Goal: Participate in discussion: Engage in conversation with other users on a specific topic

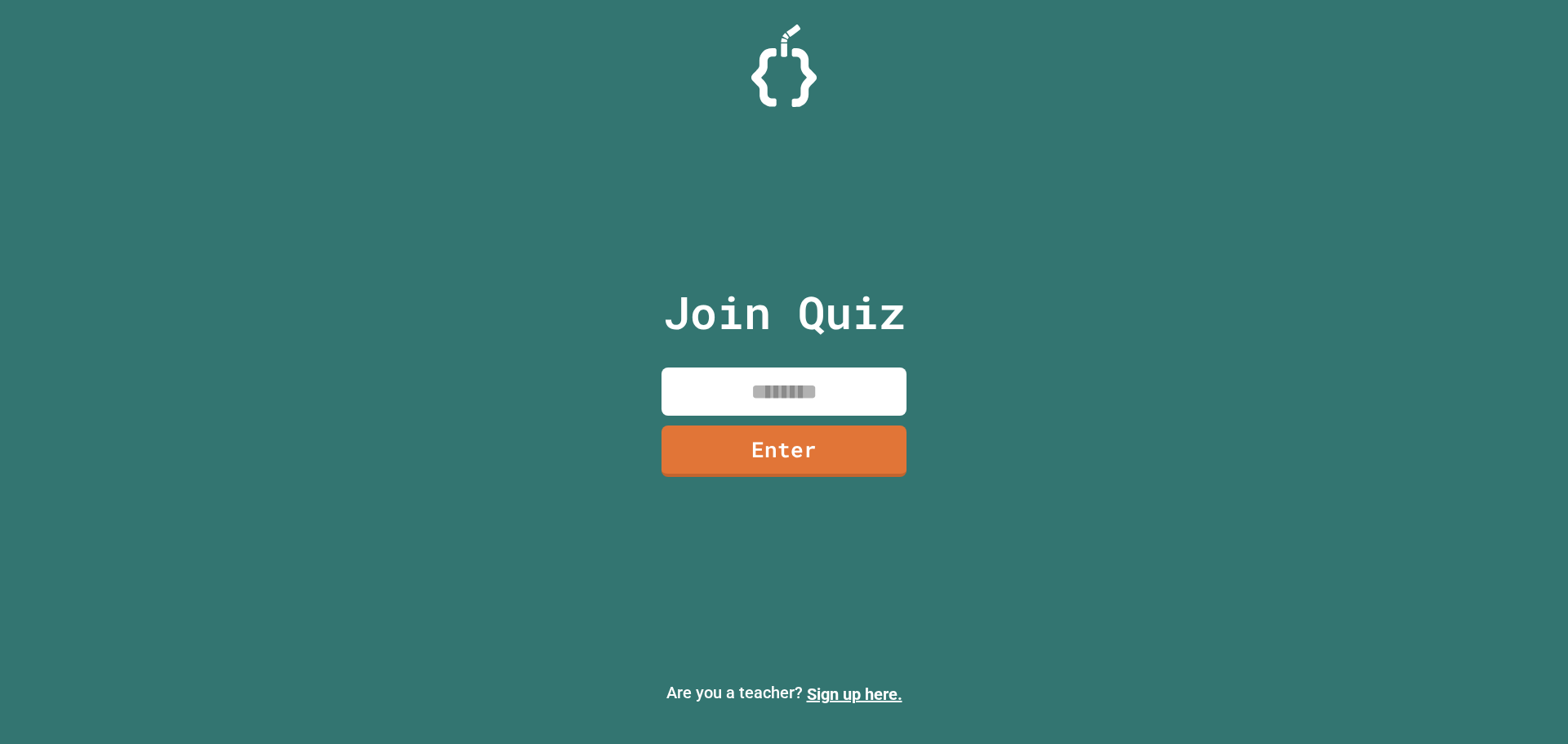
click at [811, 402] on input at bounding box center [784, 391] width 245 height 48
click at [802, 378] on input "********" at bounding box center [784, 391] width 245 height 48
click at [801, 378] on input "********" at bounding box center [784, 391] width 245 height 48
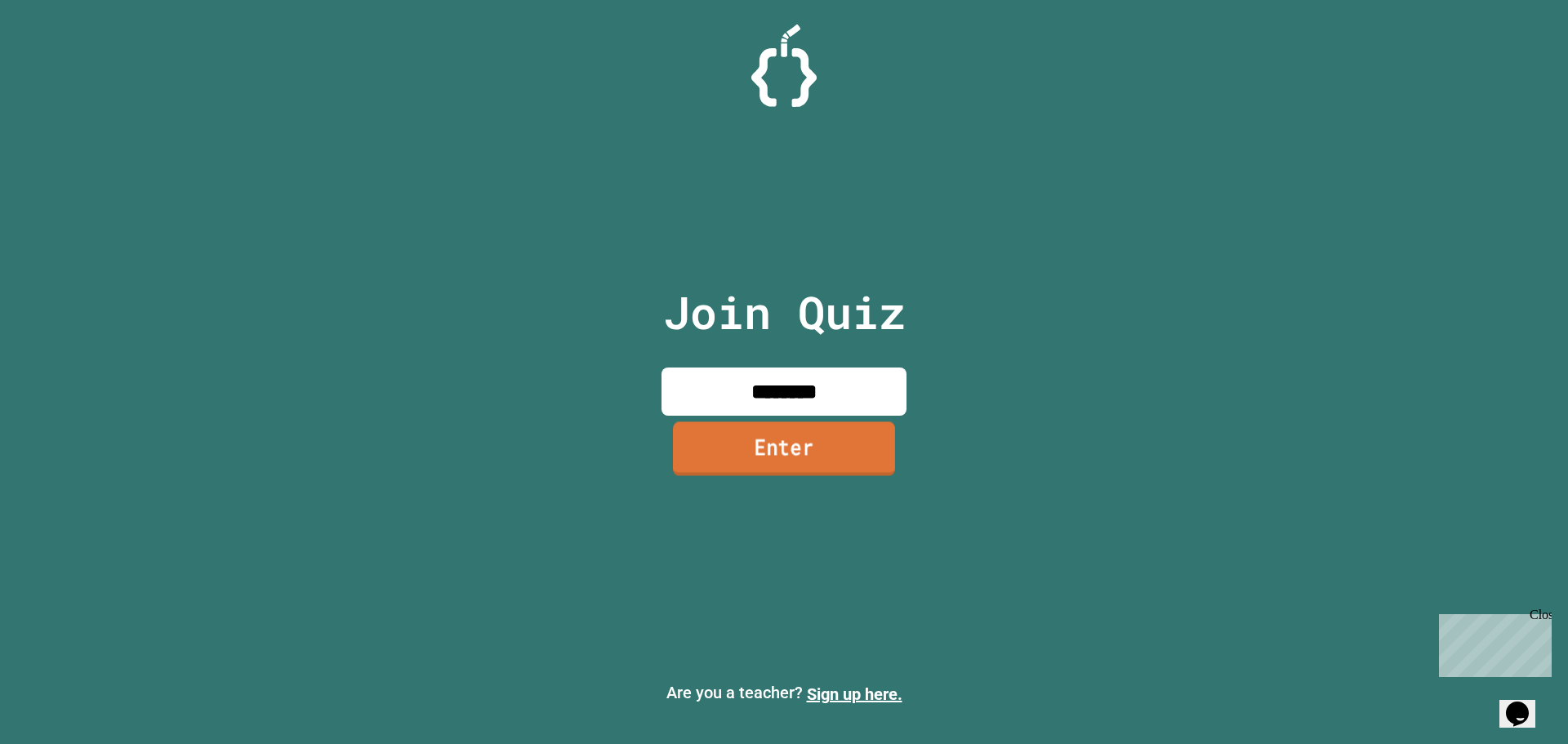
type input "********"
click at [808, 474] on link "Enter" at bounding box center [784, 449] width 222 height 54
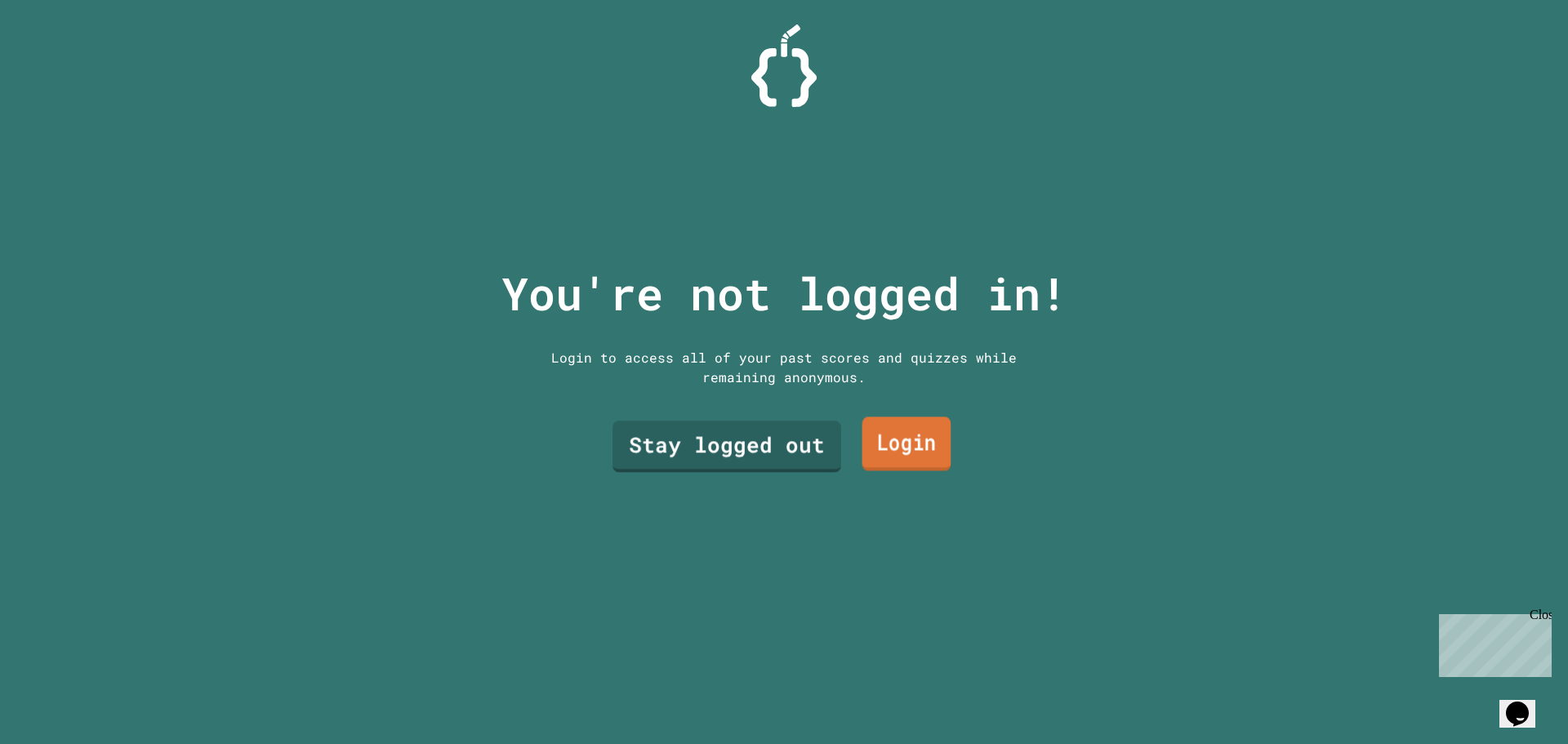
click at [888, 436] on link "Login" at bounding box center [907, 445] width 89 height 54
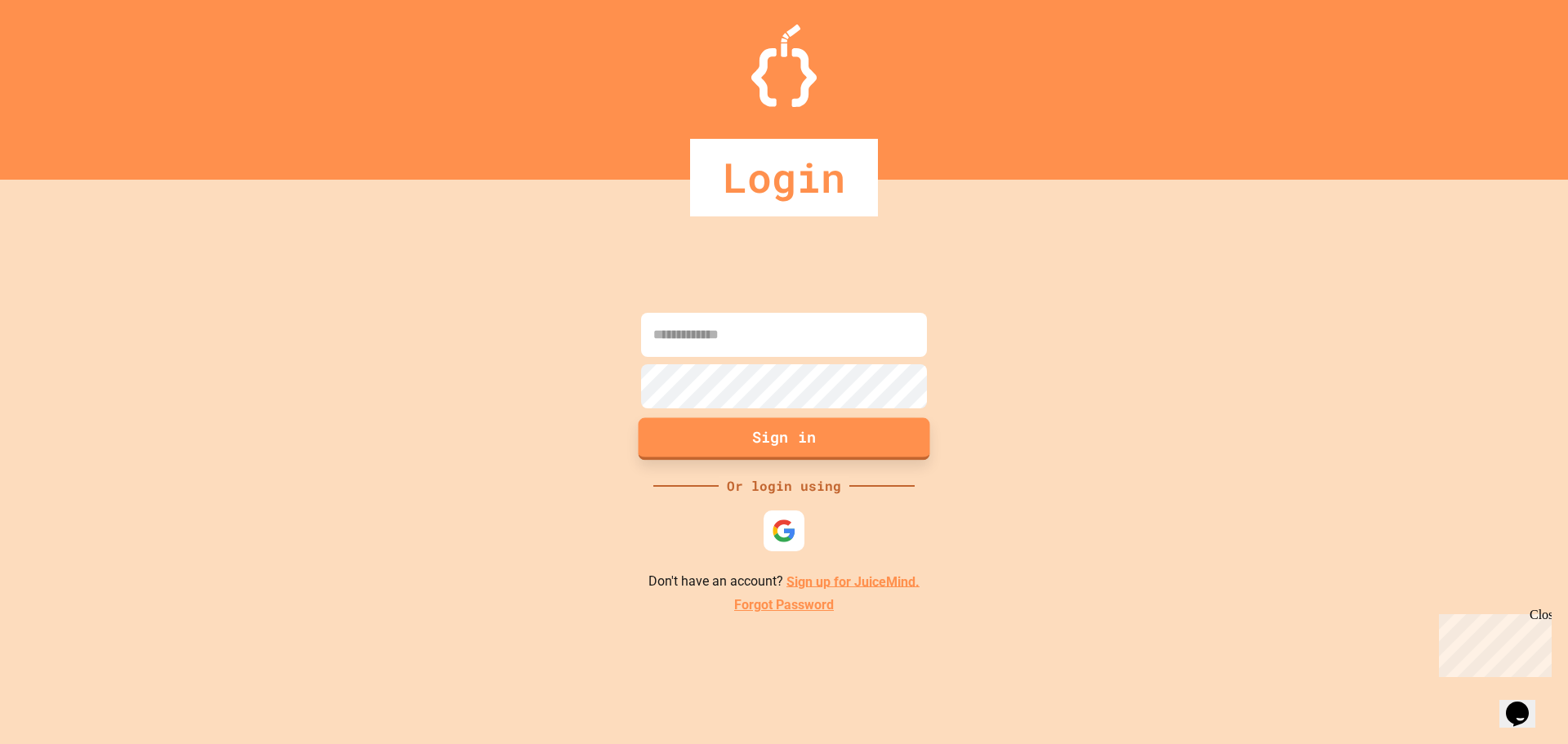
click at [889, 435] on button "Sign in" at bounding box center [784, 439] width 291 height 42
click at [802, 527] on div at bounding box center [784, 531] width 41 height 41
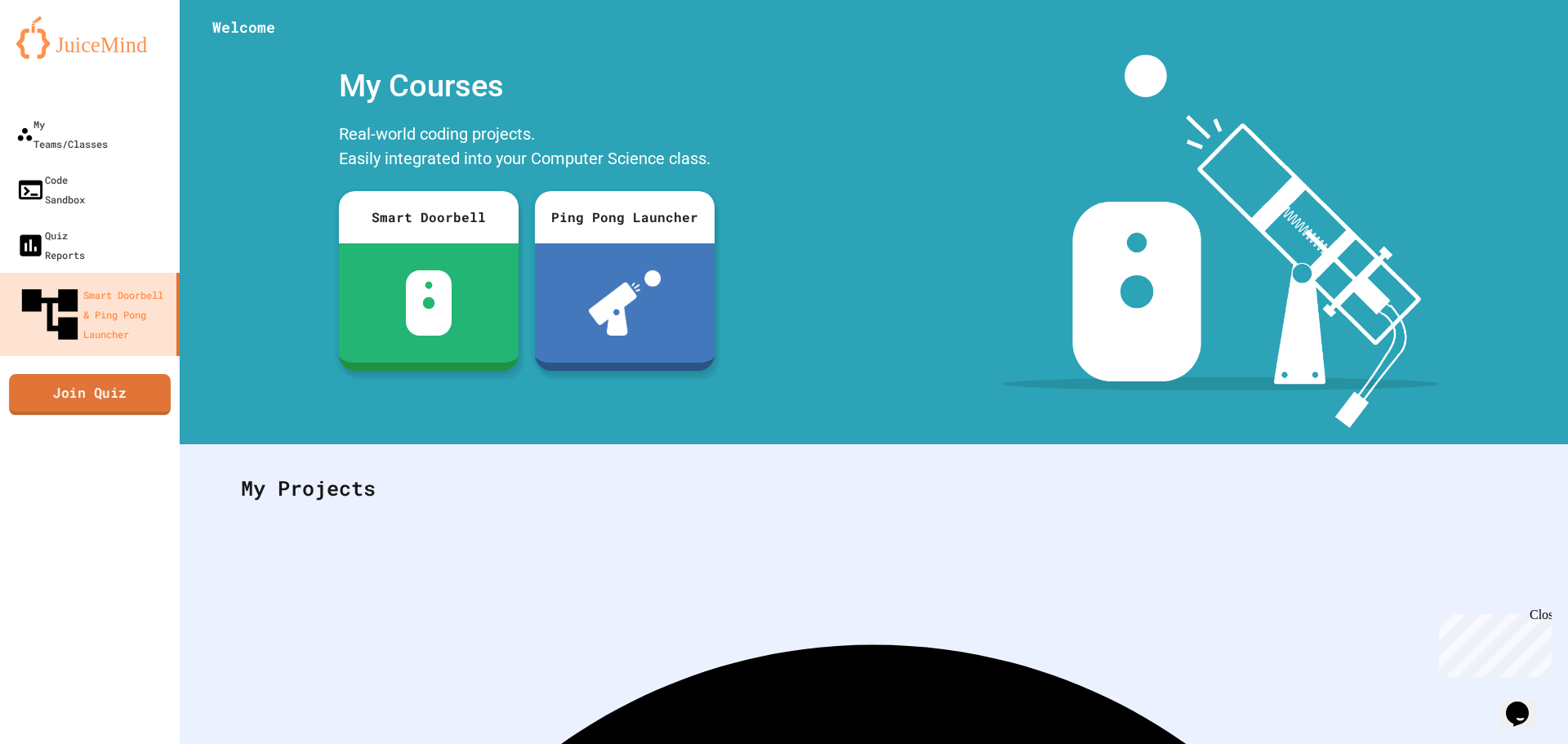
click at [142, 374] on link "Join Quiz" at bounding box center [90, 394] width 162 height 41
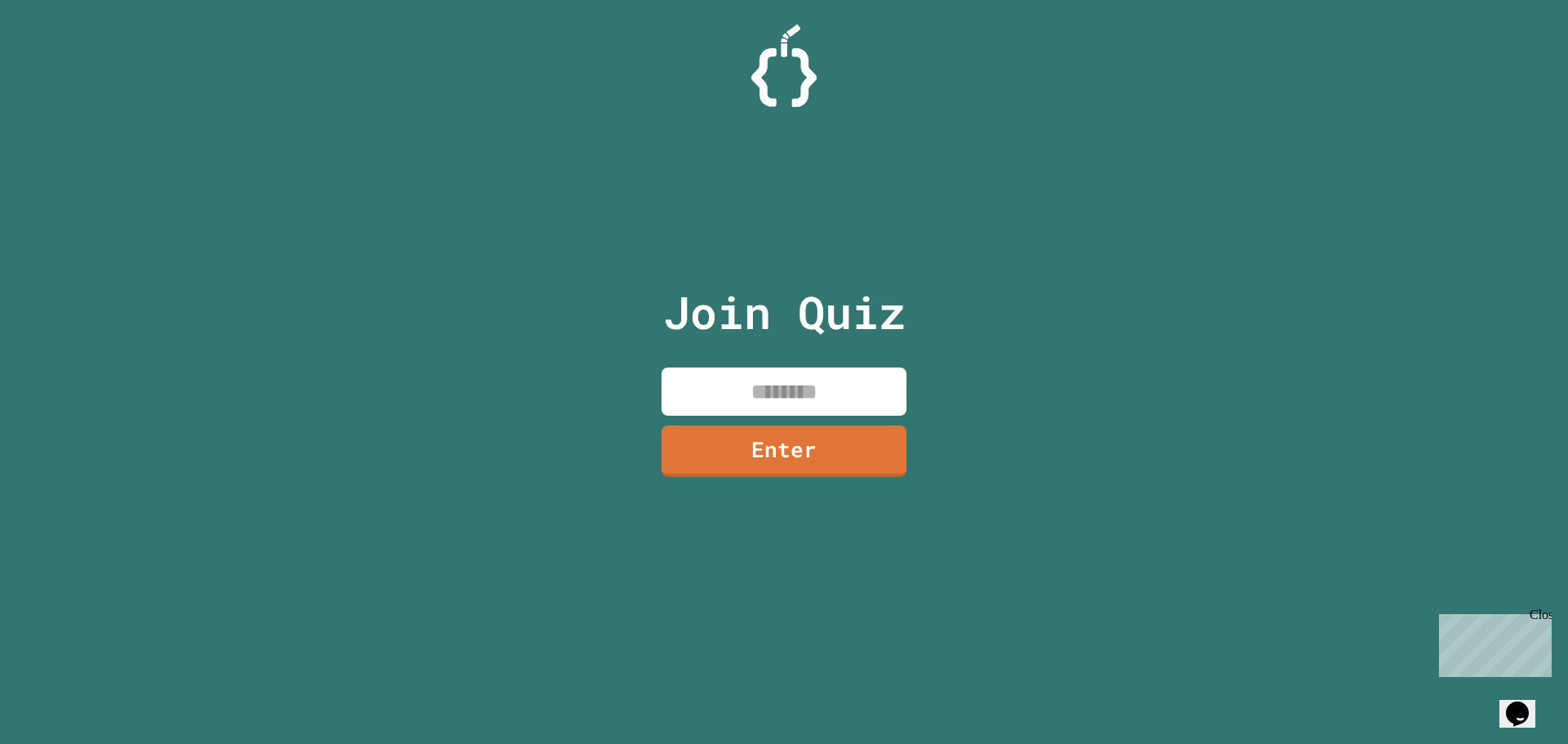
click at [784, 368] on input at bounding box center [784, 391] width 245 height 48
paste input "********"
type input "********"
click at [799, 459] on link "Enter" at bounding box center [784, 450] width 233 height 54
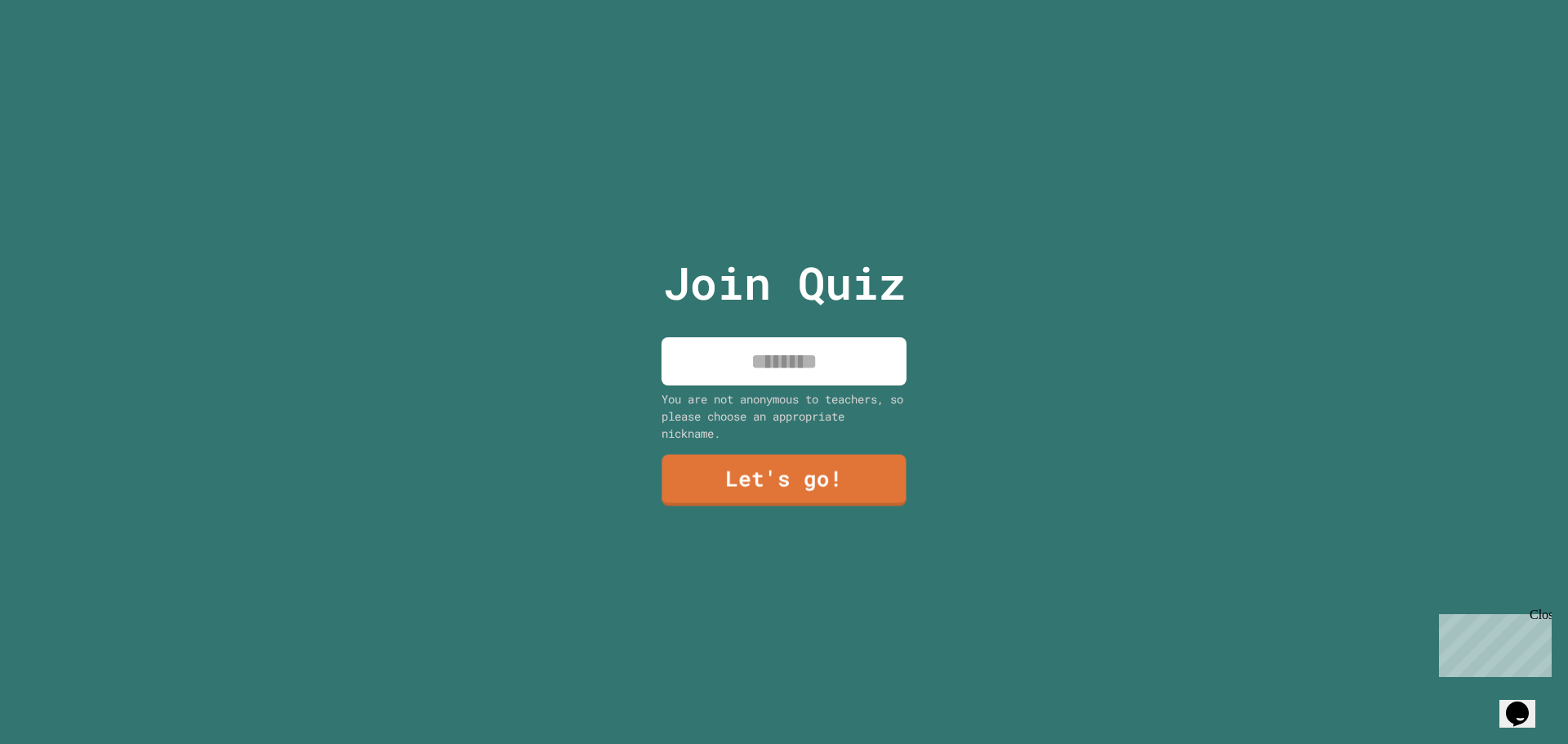
click at [799, 372] on input at bounding box center [784, 361] width 245 height 48
type input "*****"
click at [740, 488] on link "Let's go!" at bounding box center [785, 479] width 238 height 54
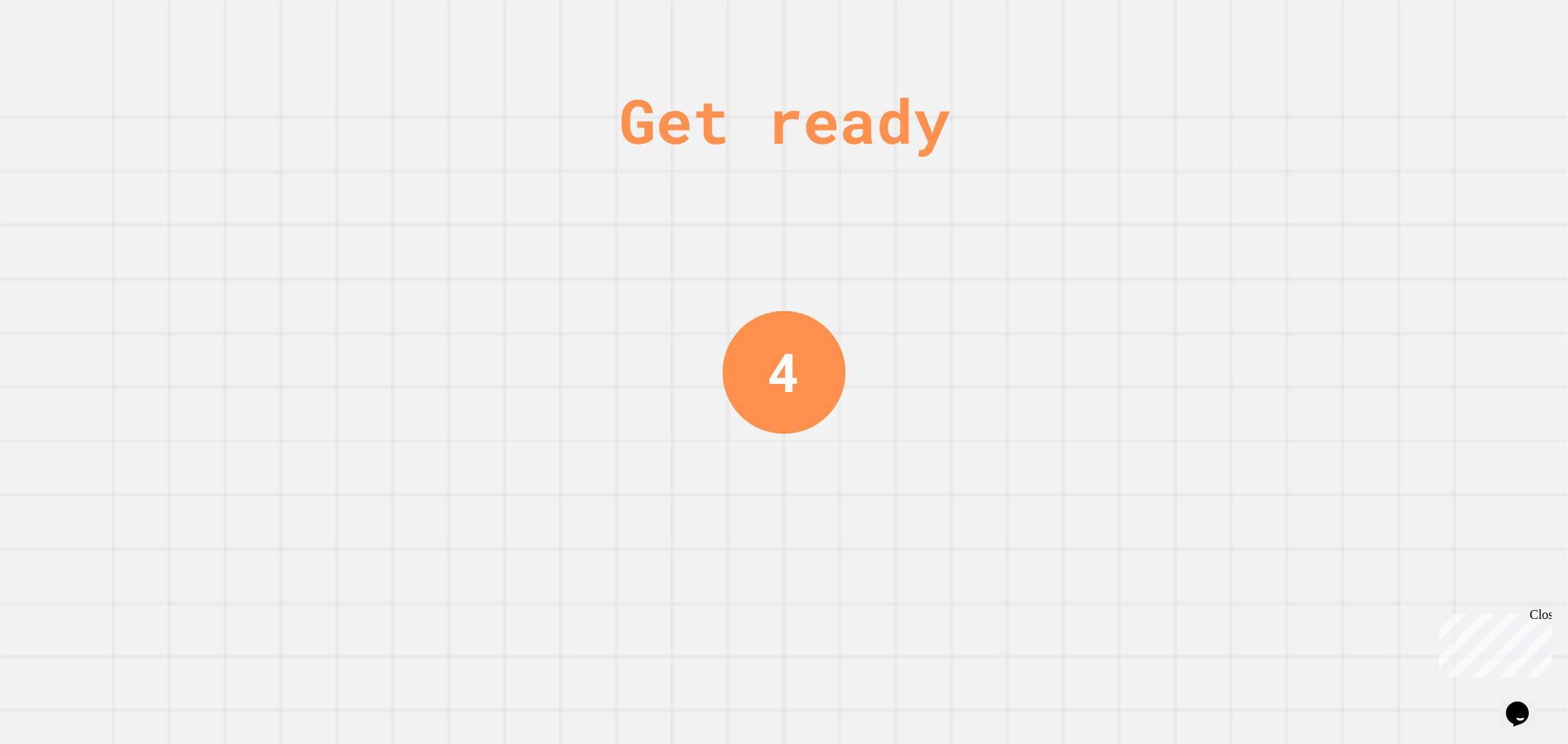
click at [732, 149] on div "Get ready" at bounding box center [784, 120] width 331 height 93
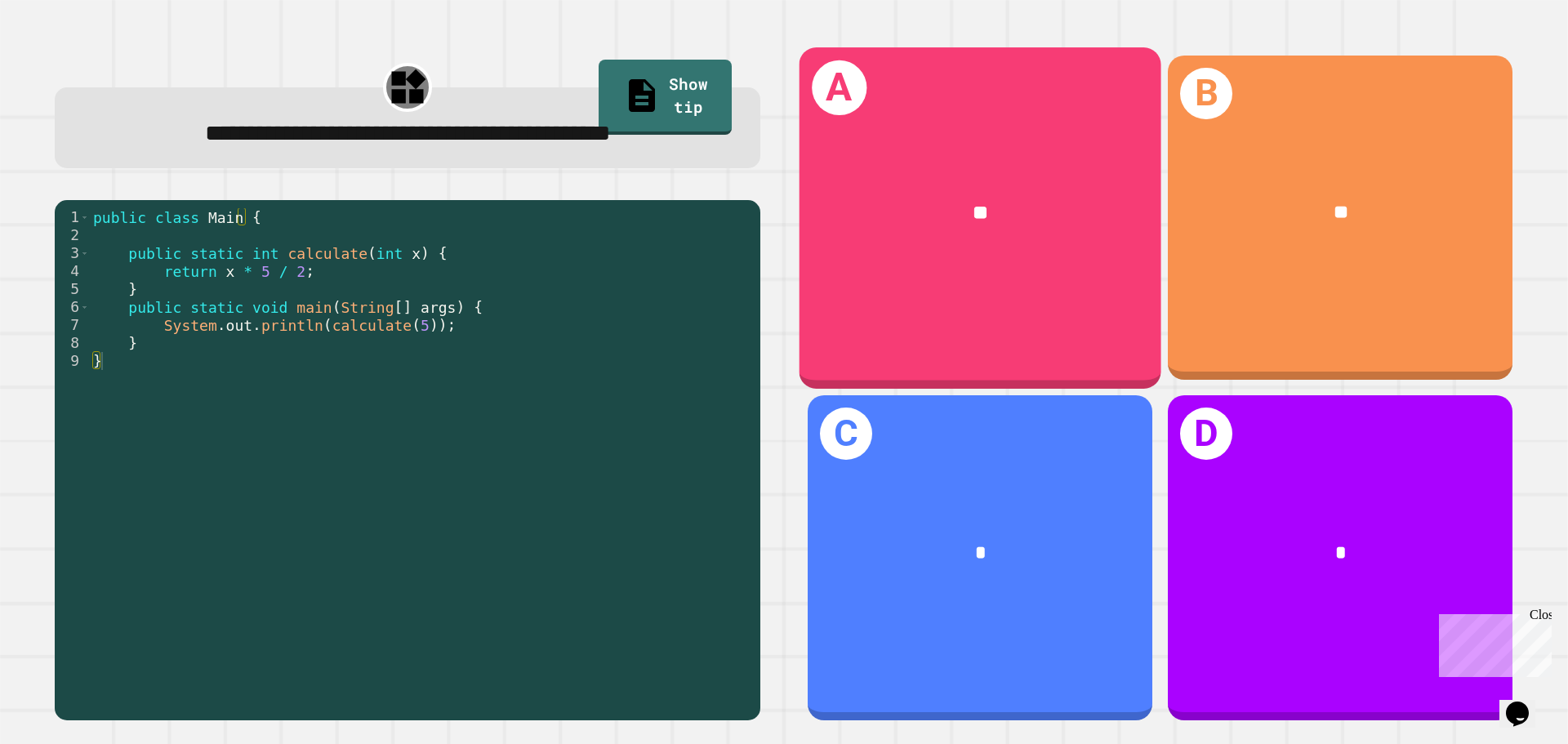
click at [899, 248] on div "**" at bounding box center [981, 213] width 362 height 110
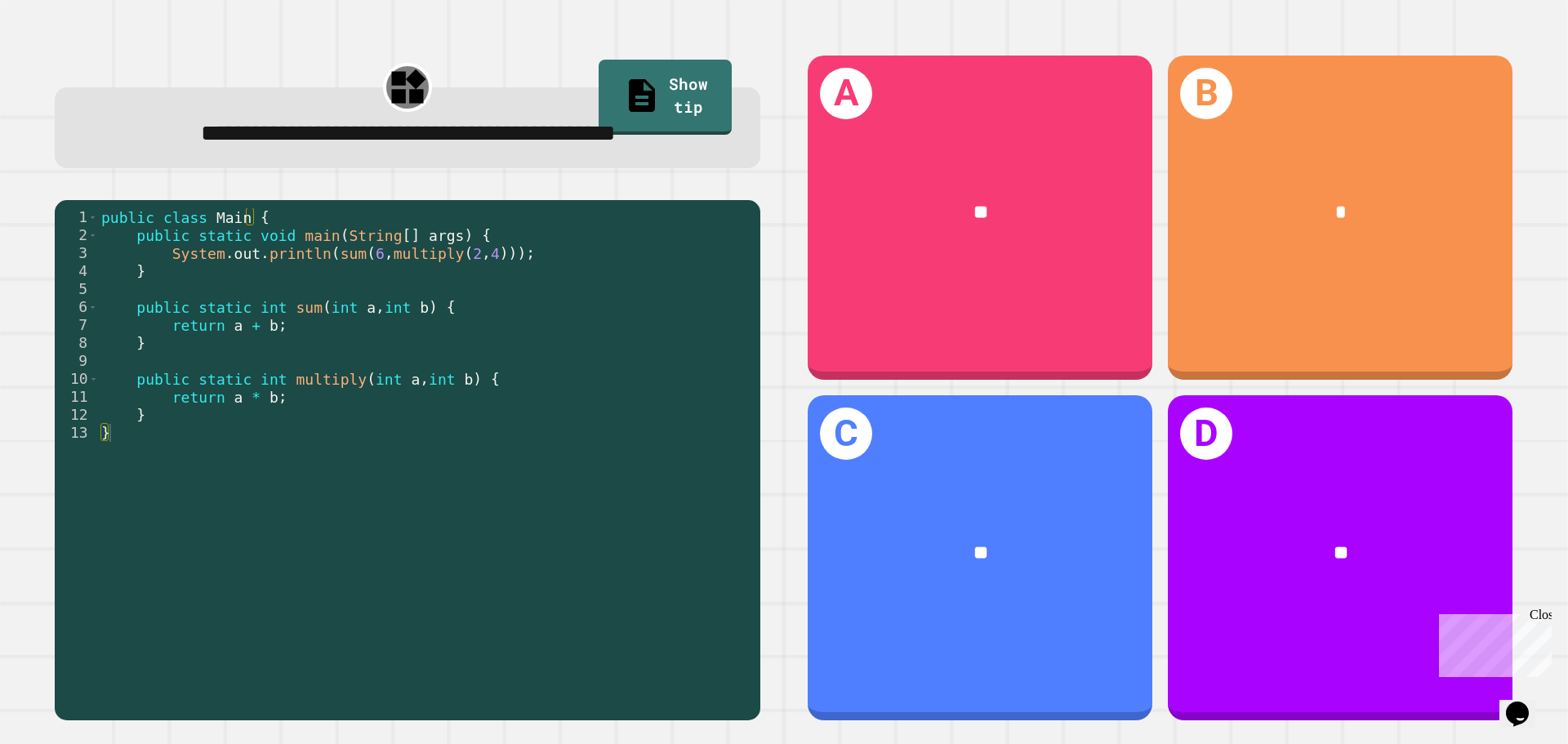
click at [337, 296] on div "public class Main { public static void main ( String [ ] args ) { System . out …" at bounding box center [425, 433] width 654 height 450
click at [356, 296] on div "public class Main { public static void main ( String [ ] args ) { System . out …" at bounding box center [425, 433] width 654 height 450
drag, startPoint x: 378, startPoint y: 296, endPoint x: 473, endPoint y: 301, distance: 95.1
click at [473, 301] on div "public class Main { public static void main ( String [ ] args ) { System . out …" at bounding box center [425, 433] width 654 height 450
click at [473, 301] on div "public class Main { public static void main ( String [ ] args ) { System . out …" at bounding box center [425, 414] width 654 height 413
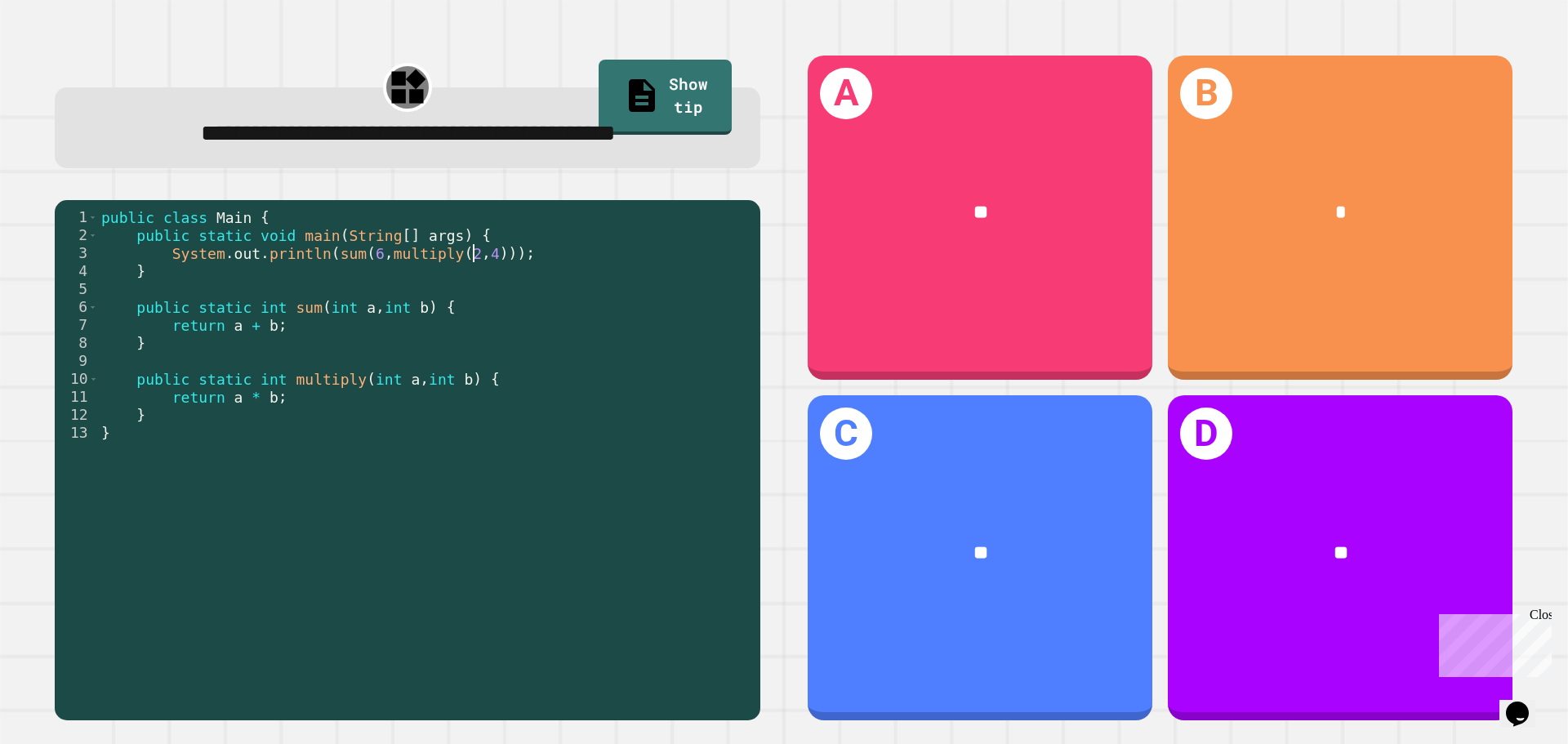
click at [277, 442] on div "public class Main { public static void main ( String [ ] args ) { System . out …" at bounding box center [425, 433] width 654 height 450
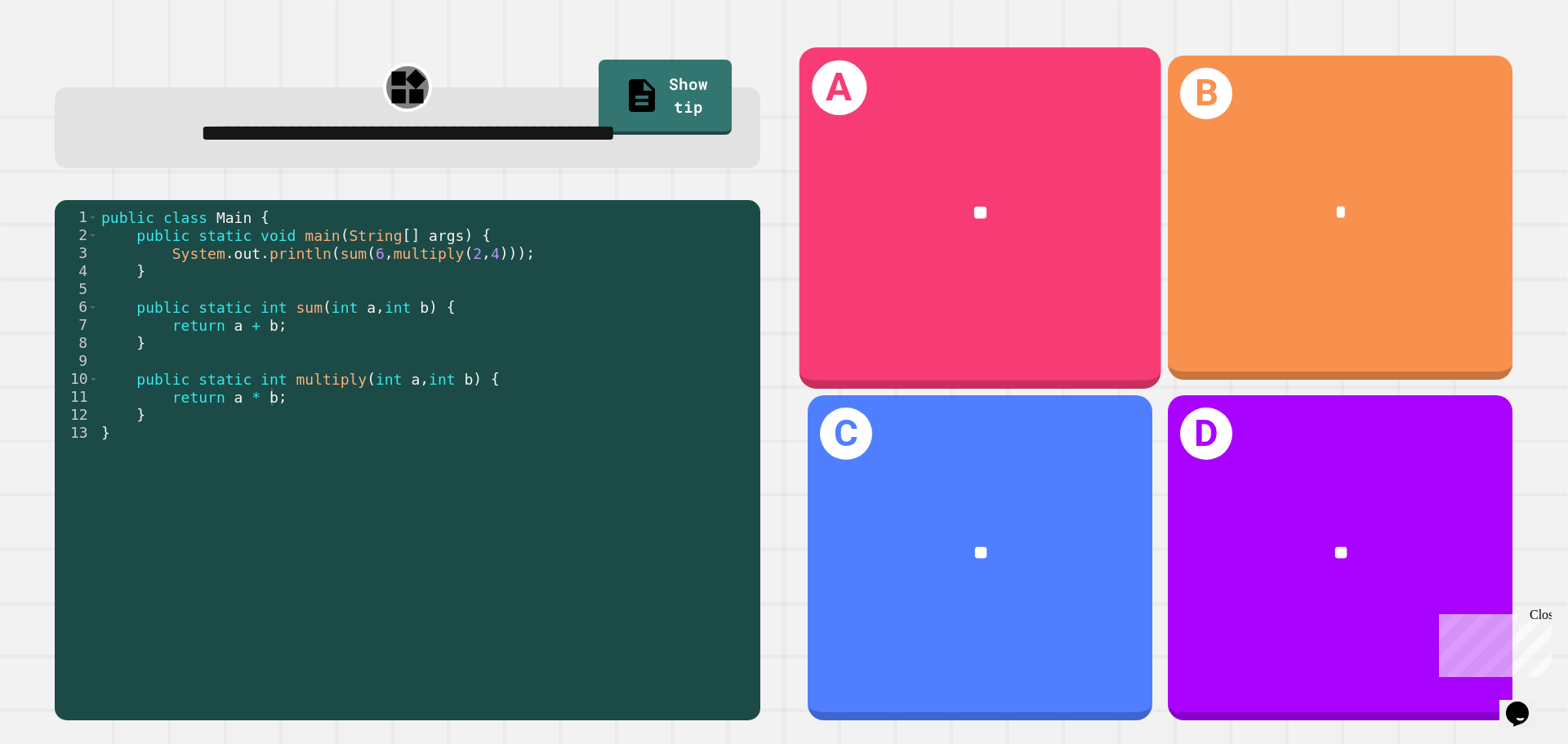
click at [814, 268] on div "A **" at bounding box center [981, 218] width 362 height 341
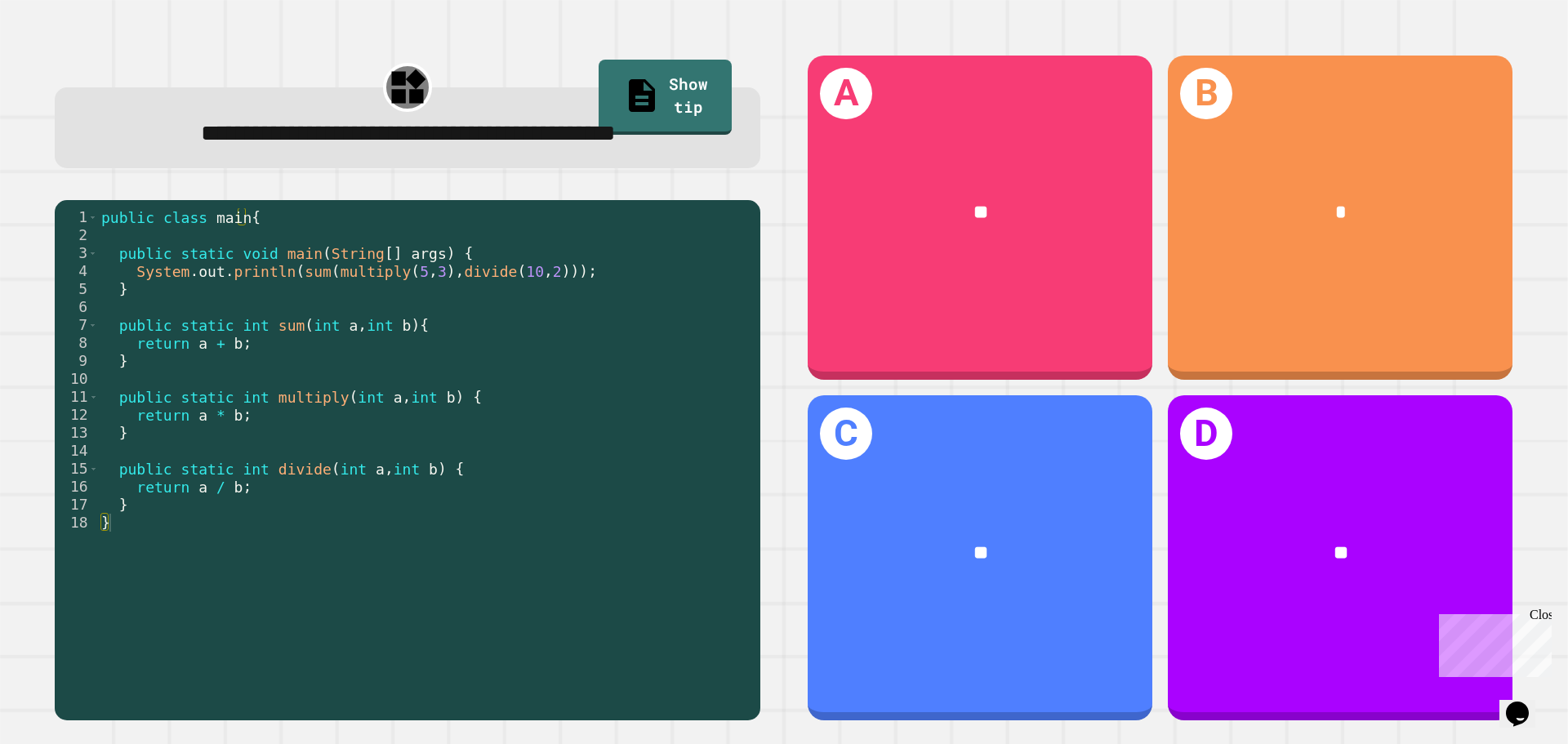
click at [257, 295] on div "public class main { public static void main ( String [ ] args ) { System . out …" at bounding box center [425, 433] width 654 height 450
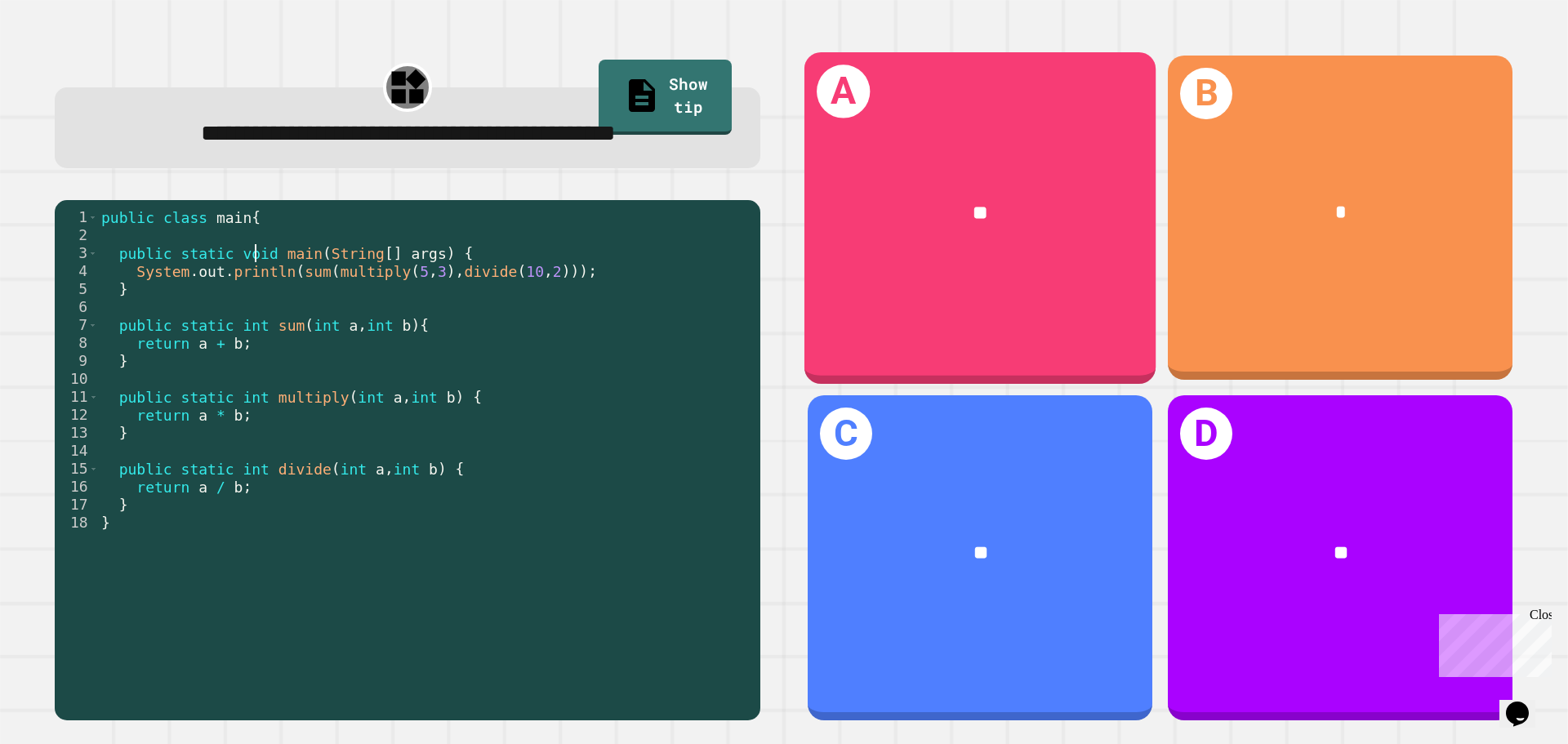
click at [847, 239] on div "**" at bounding box center [980, 213] width 351 height 106
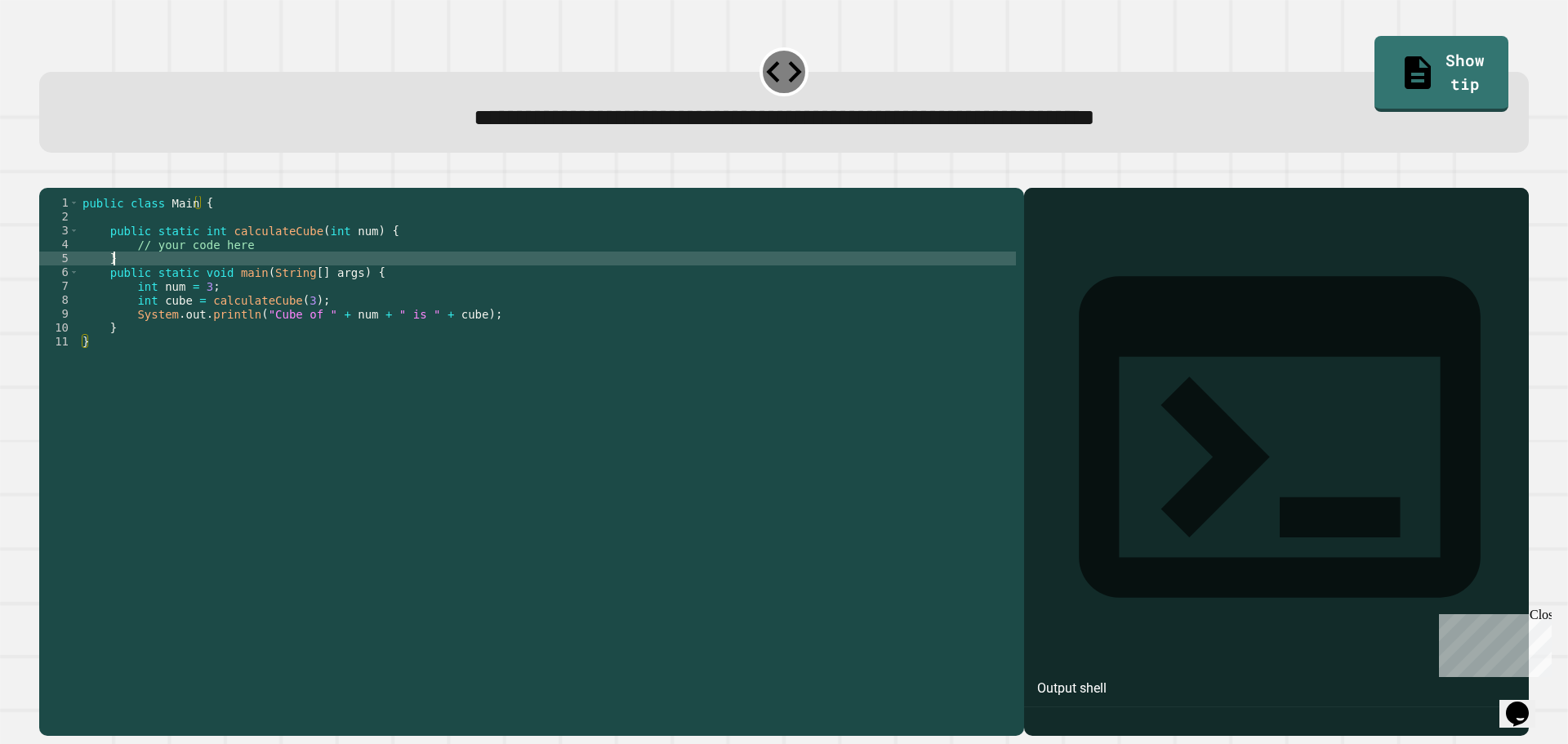
click at [418, 278] on div "public class Main { public static int calculateCube ( int num ) { // your code …" at bounding box center [548, 446] width 937 height 500
click at [281, 271] on div "public class Main { public static int calculateCube ( int num ) { // your code …" at bounding box center [548, 446] width 937 height 500
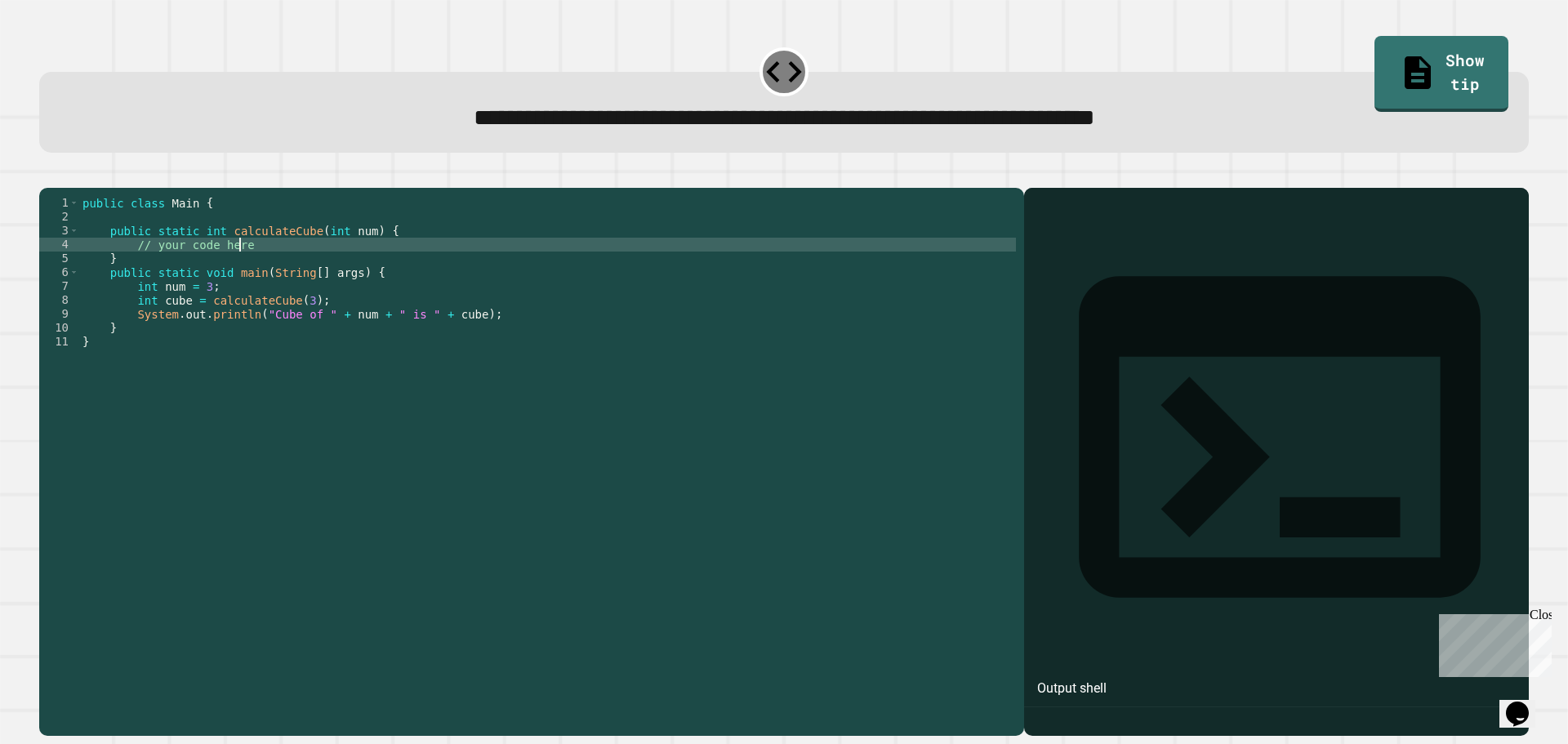
type textarea "**********"
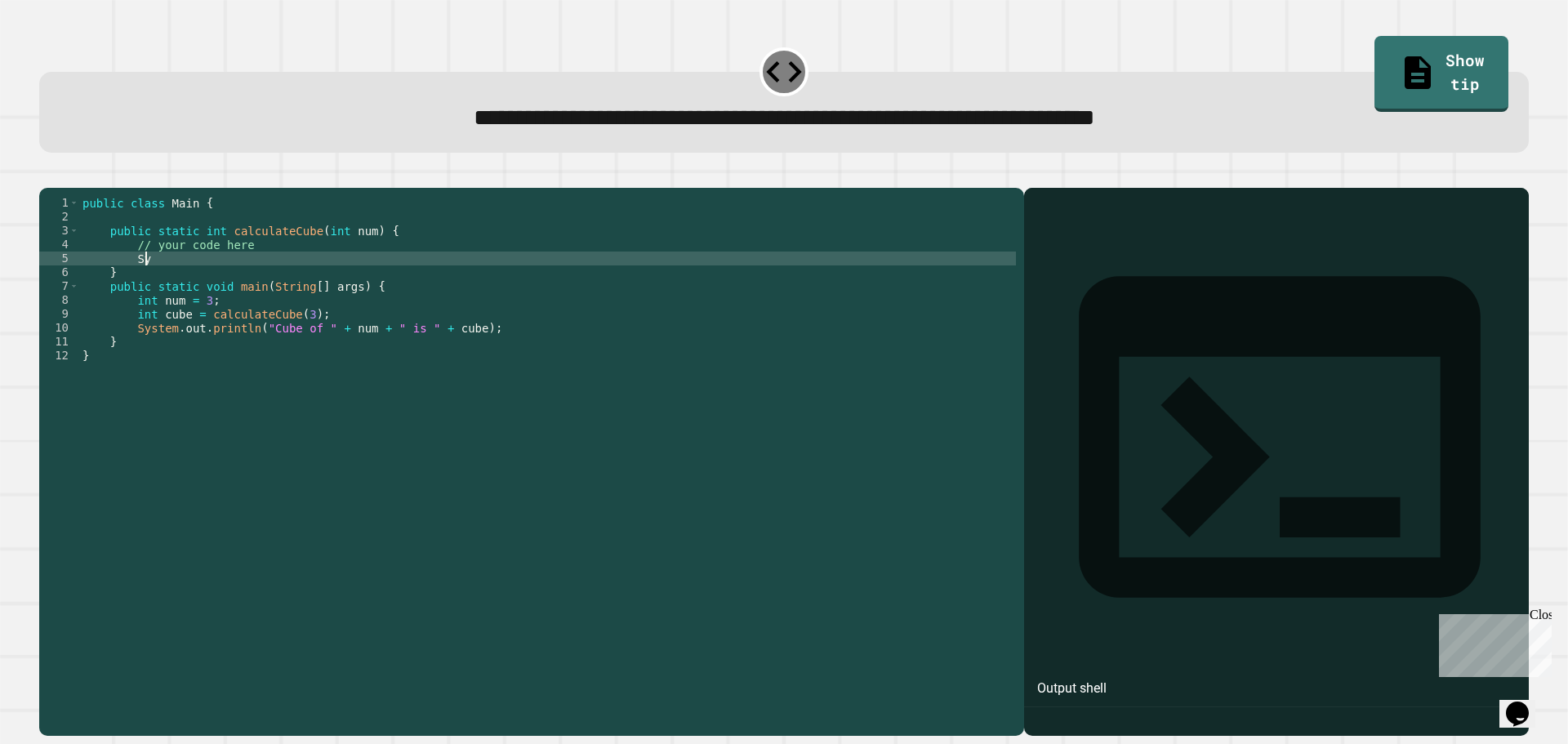
scroll to position [0, 4]
type textarea "*"
type textarea "**********"
click at [48, 175] on button "button" at bounding box center [48, 175] width 0 height 0
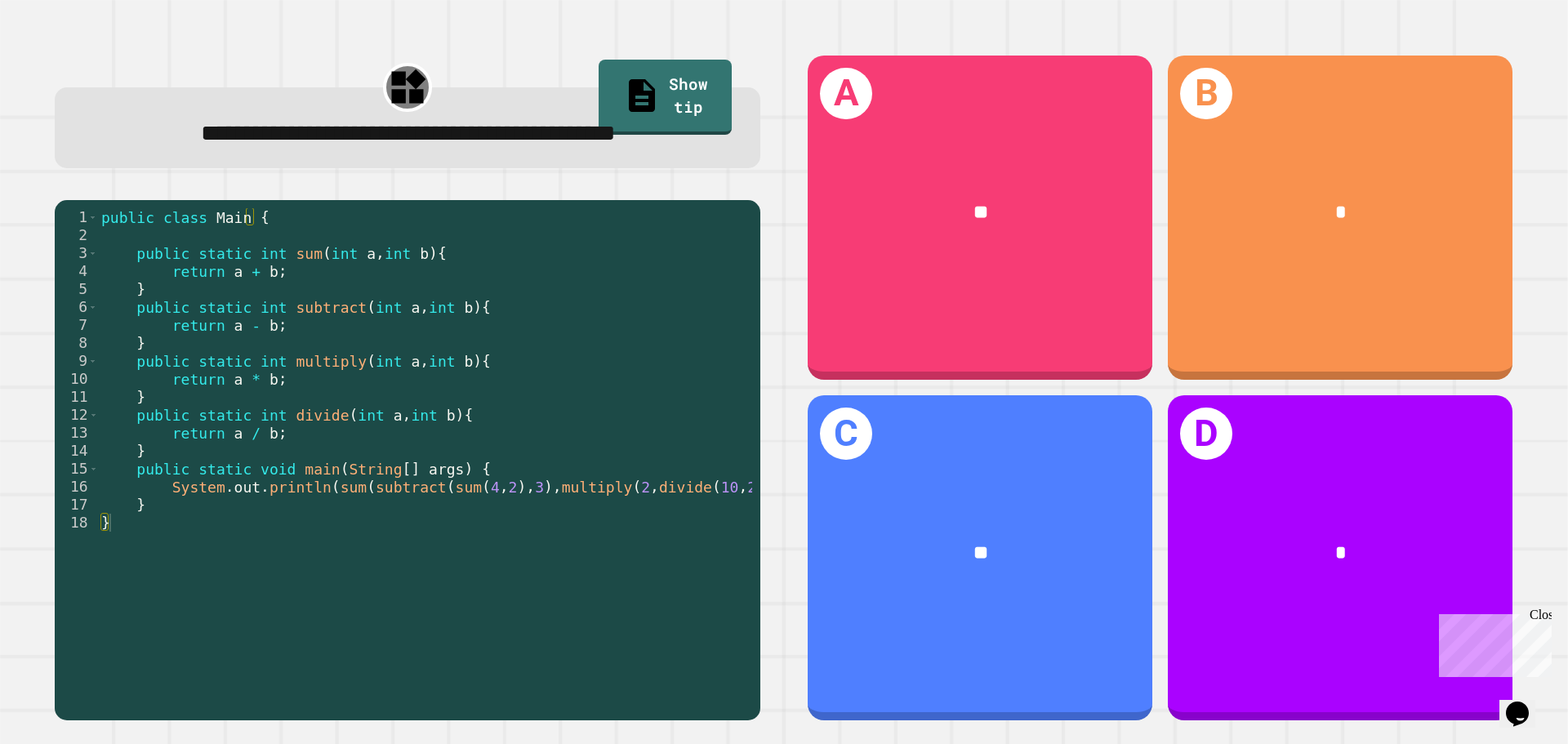
click at [383, 310] on div "public class Main { public static int sum ( int a , int b ) { return a + b ; } …" at bounding box center [441, 433] width 686 height 450
click at [364, 529] on div "public class Main { public static int sum ( int a , int b ) { return a + b ; } …" at bounding box center [441, 433] width 686 height 450
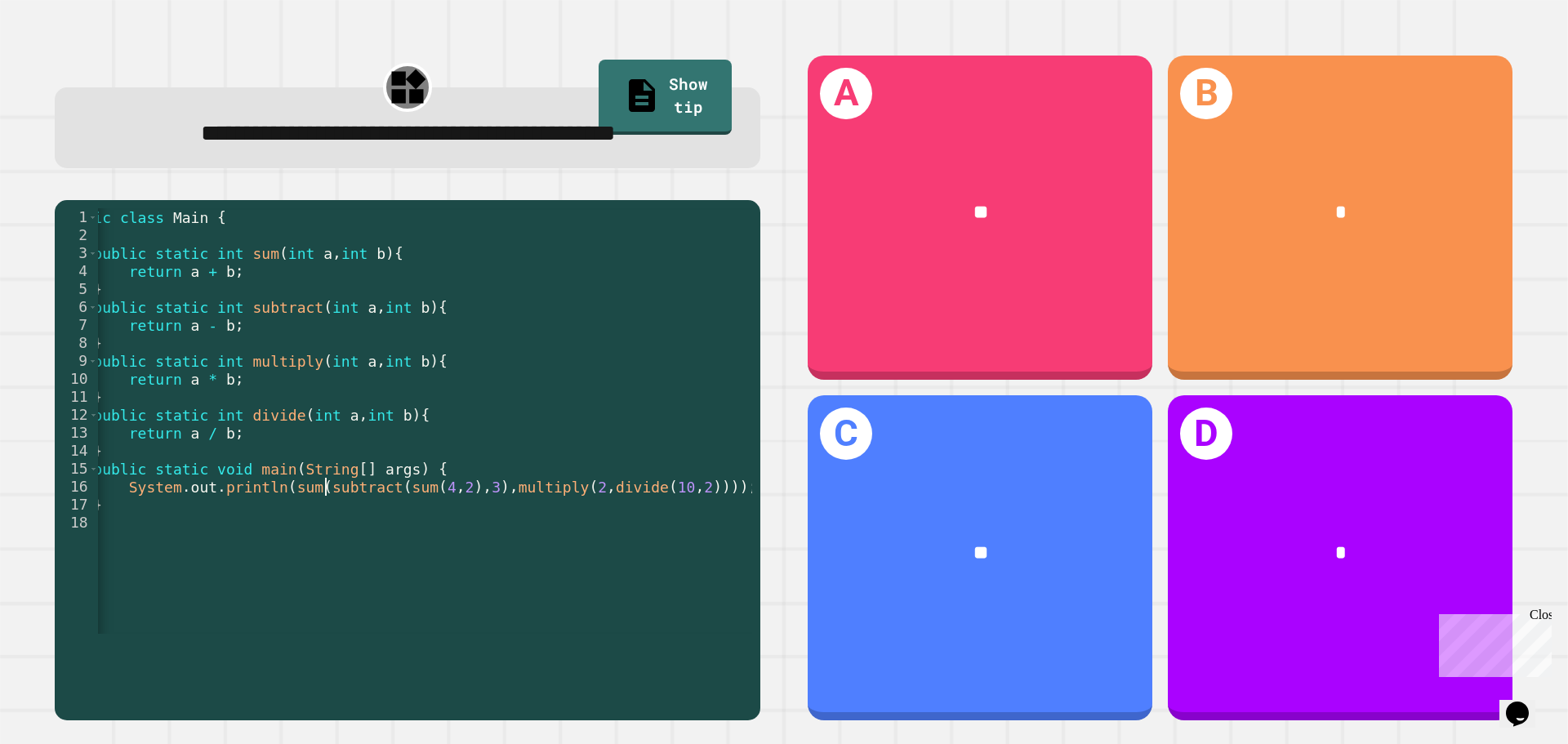
scroll to position [0, 43]
drag, startPoint x: 502, startPoint y: 531, endPoint x: 703, endPoint y: 528, distance: 201.0
click at [703, 528] on div "public class Main { public static int sum ( int a , int b ) { return a + b ; } …" at bounding box center [397, 433] width 686 height 450
click at [637, 533] on div "public class Main { public static int sum ( int a , int b ) { return a + b ; } …" at bounding box center [425, 421] width 654 height 425
drag, startPoint x: 308, startPoint y: 529, endPoint x: 477, endPoint y: 530, distance: 169.0
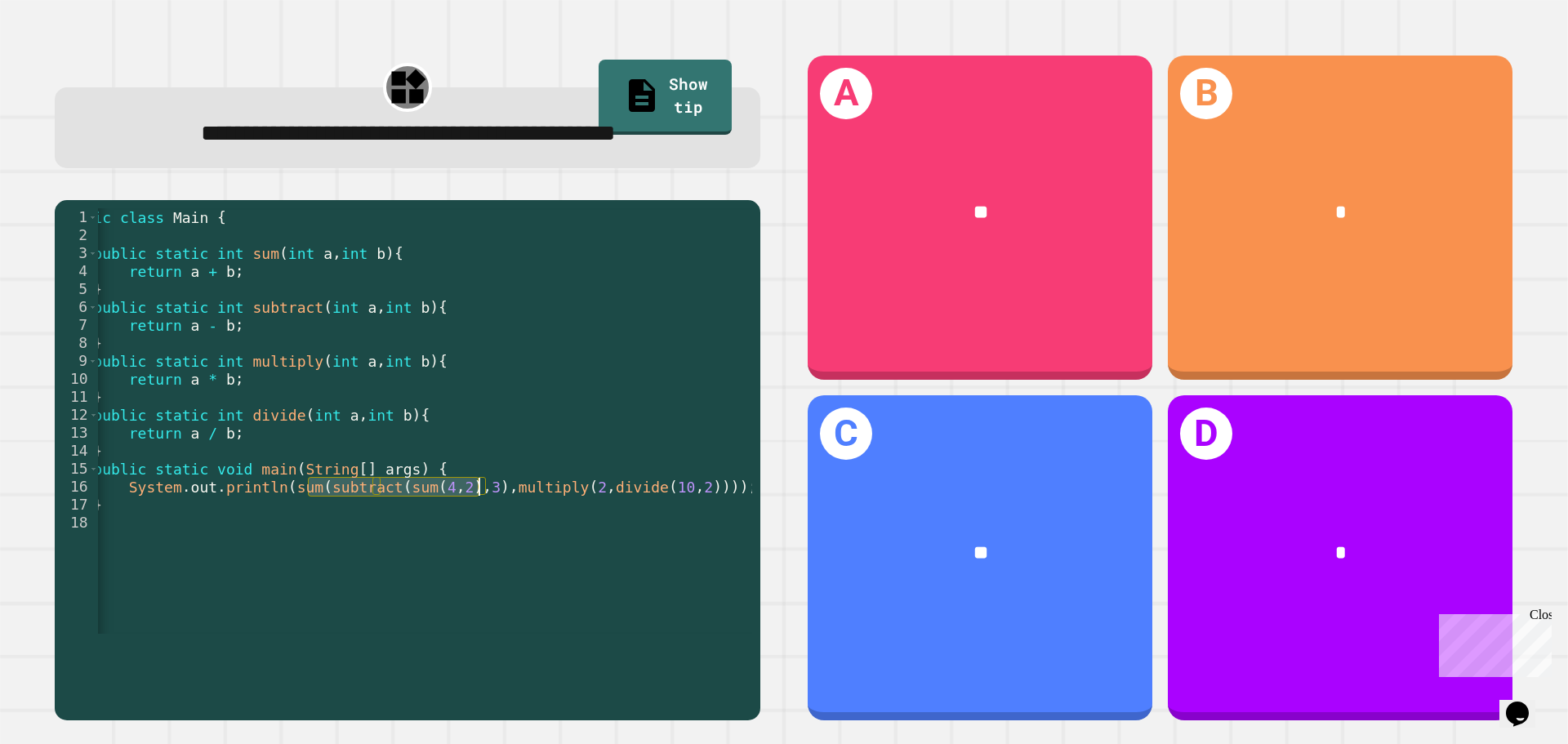
click at [477, 530] on div "public class Main { public static int sum ( int a , int b ) { return a + b ; } …" at bounding box center [397, 433] width 686 height 450
click at [548, 531] on div "public class Main { public static int sum ( int a , int b ) { return a + b ; } …" at bounding box center [397, 433] width 686 height 450
drag, startPoint x: 697, startPoint y: 528, endPoint x: 642, endPoint y: 527, distance: 55.0
click at [642, 527] on div "public class Main { public static int sum ( int a , int b ) { return a + b ; } …" at bounding box center [397, 433] width 686 height 450
click at [614, 528] on div "public class Main { public static int sum ( int a , int b ) { return a + b ; } …" at bounding box center [397, 433] width 686 height 450
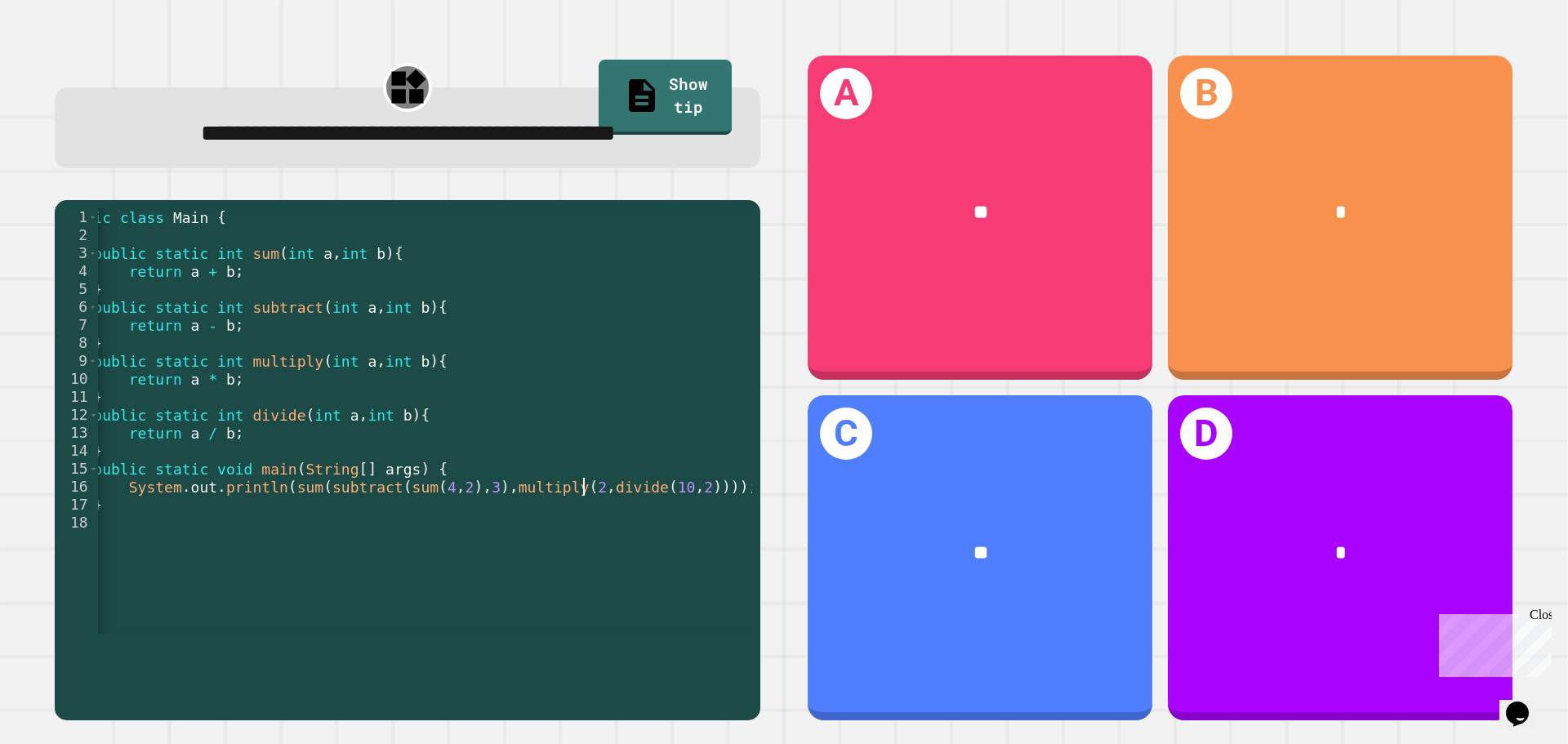
click at [580, 533] on div "public class Main { public static int sum ( int a , int b ) { return a + b ; } …" at bounding box center [397, 433] width 686 height 450
drag, startPoint x: 412, startPoint y: 531, endPoint x: 441, endPoint y: 530, distance: 29.0
click at [441, 530] on div "public class Main { public static int sum ( int a , int b ) { return a + b ; } …" at bounding box center [397, 433] width 686 height 450
click at [450, 532] on div "public class Main { public static int sum ( int a , int b ) { return a + b ; } …" at bounding box center [397, 433] width 686 height 450
drag, startPoint x: 450, startPoint y: 532, endPoint x: 420, endPoint y: 532, distance: 30.0
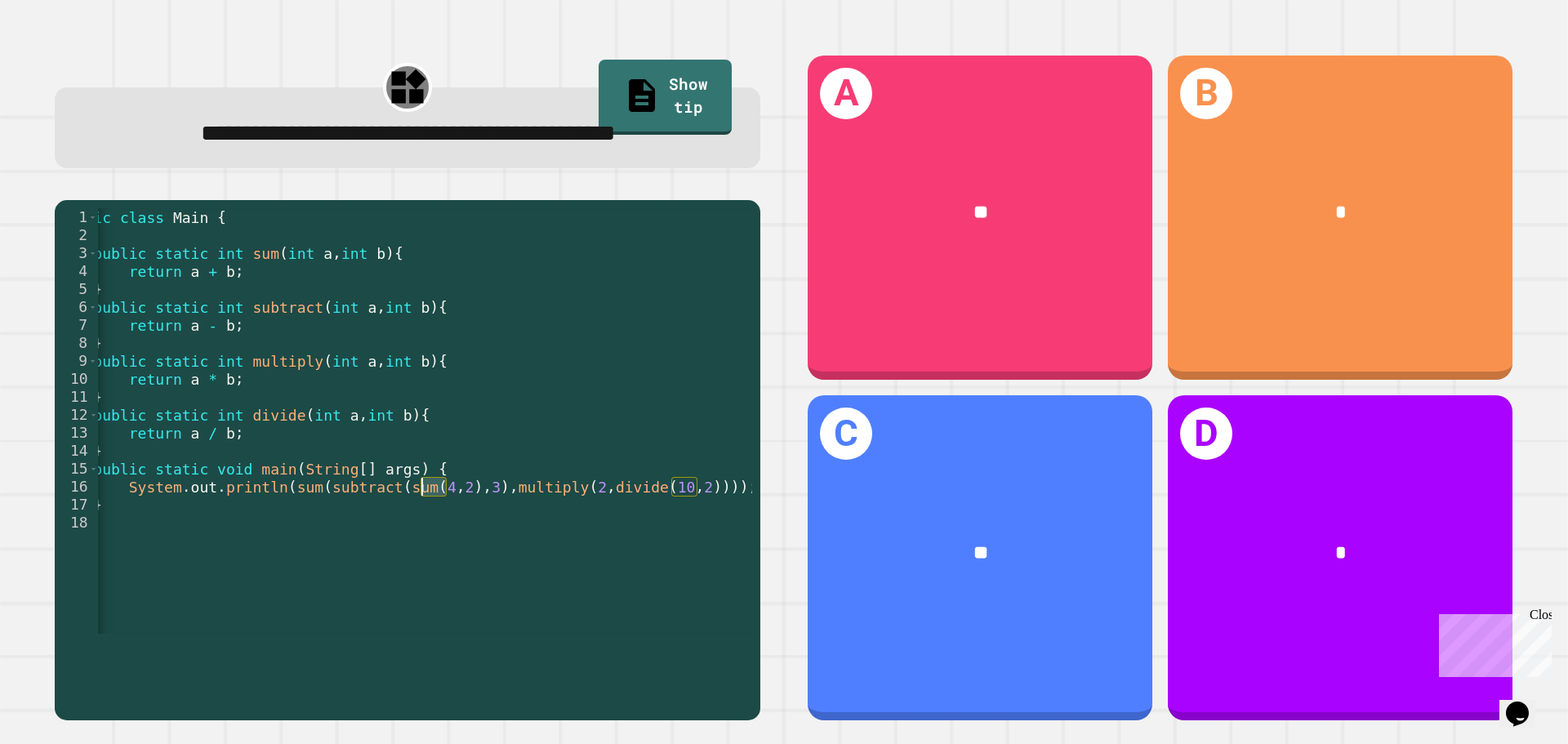
click at [420, 532] on div "public class Main { public static int sum ( int a , int b ) { return a + b ; } …" at bounding box center [397, 433] width 686 height 450
click at [465, 532] on div "public class Main { public static int sum ( int a , int b ) { return a + b ; } …" at bounding box center [397, 433] width 686 height 450
drag, startPoint x: 482, startPoint y: 528, endPoint x: 398, endPoint y: 528, distance: 84.0
click at [398, 528] on div "public class Main { public static int sum ( int a , int b ) { return a + b ; } …" at bounding box center [397, 433] width 686 height 450
click at [398, 528] on div "public class Main { public static int sum ( int a , int b ) { return a + b ; } …" at bounding box center [425, 421] width 654 height 425
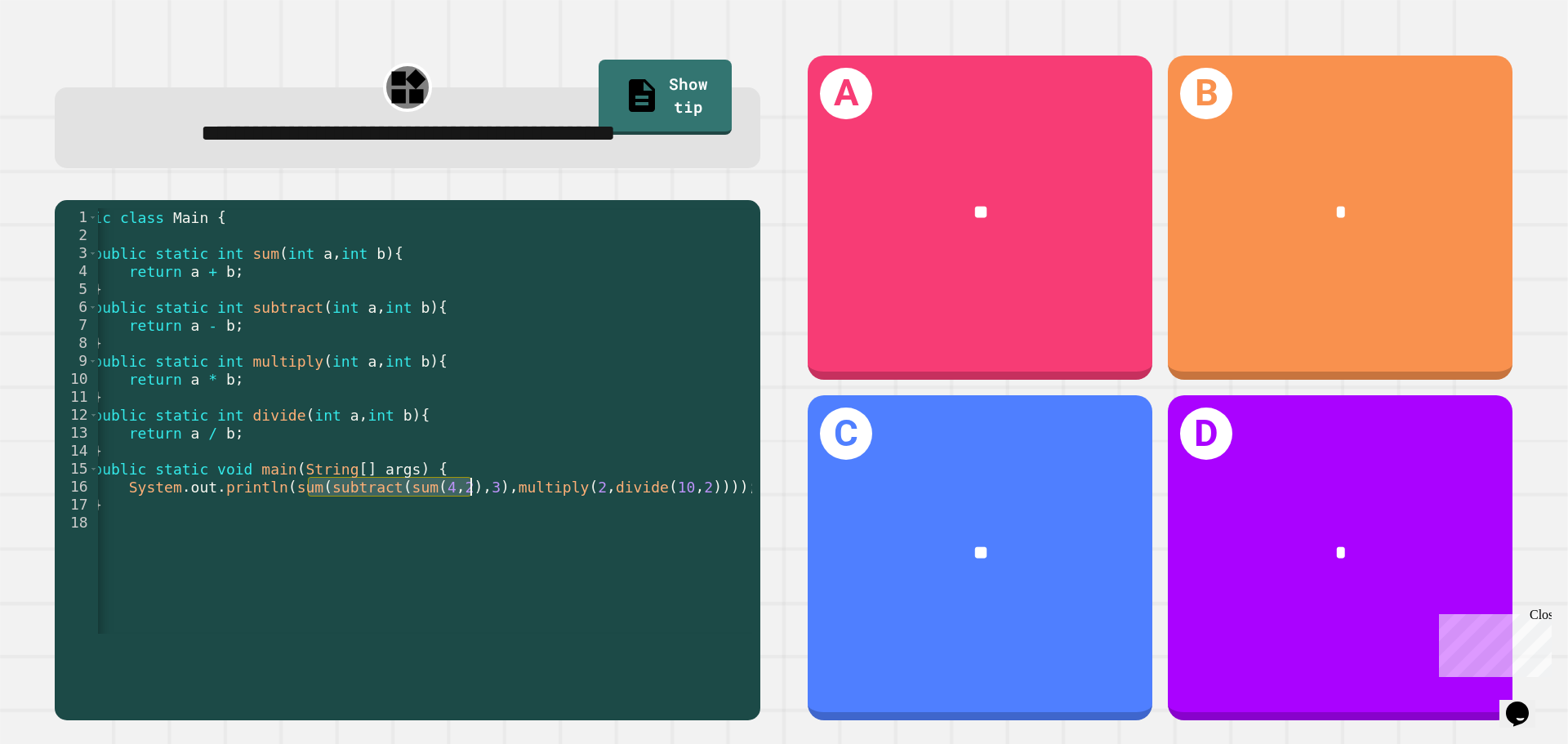
drag, startPoint x: 306, startPoint y: 528, endPoint x: 471, endPoint y: 534, distance: 165.1
click at [471, 534] on div "public class Main { public static int sum ( int a , int b ) { return a + b ; } …" at bounding box center [397, 433] width 686 height 450
drag, startPoint x: 503, startPoint y: 530, endPoint x: 717, endPoint y: 528, distance: 214.0
click at [717, 528] on div "public class Main { public static int sum ( int a , int b ) { return a + b ; } …" at bounding box center [397, 433] width 686 height 450
click at [708, 530] on div "public class Main { public static int sum ( int a , int b ) { return a + b ; } …" at bounding box center [425, 421] width 654 height 425
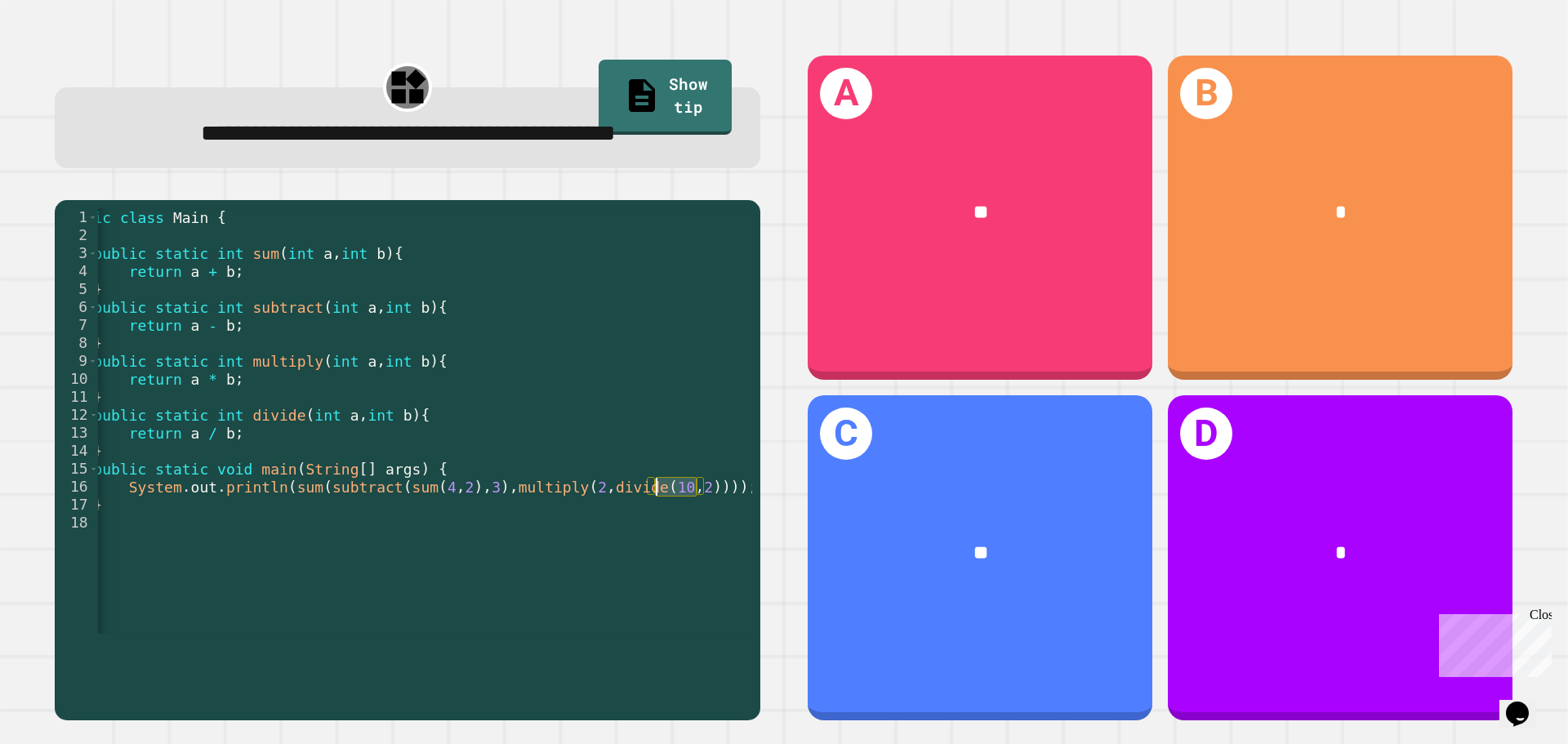
drag, startPoint x: 696, startPoint y: 528, endPoint x: 660, endPoint y: 528, distance: 36.0
click at [660, 528] on div "public class Main { public static int sum ( int a , int b ) { return a + b ; } …" at bounding box center [397, 433] width 686 height 450
click at [660, 528] on div "public class Main { public static int sum ( int a , int b ) { return a + b ; } …" at bounding box center [425, 421] width 654 height 425
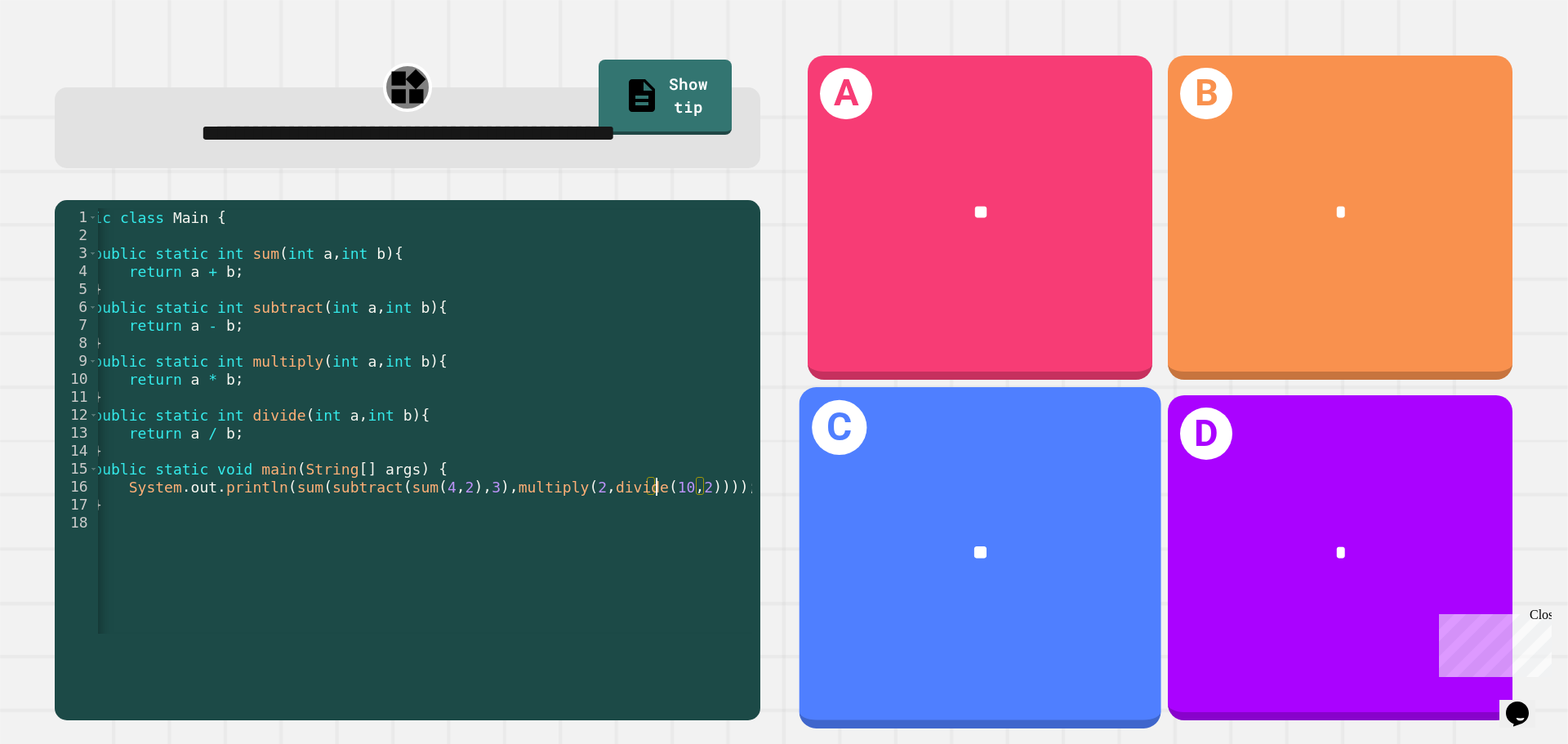
click at [824, 527] on div "**" at bounding box center [981, 554] width 362 height 110
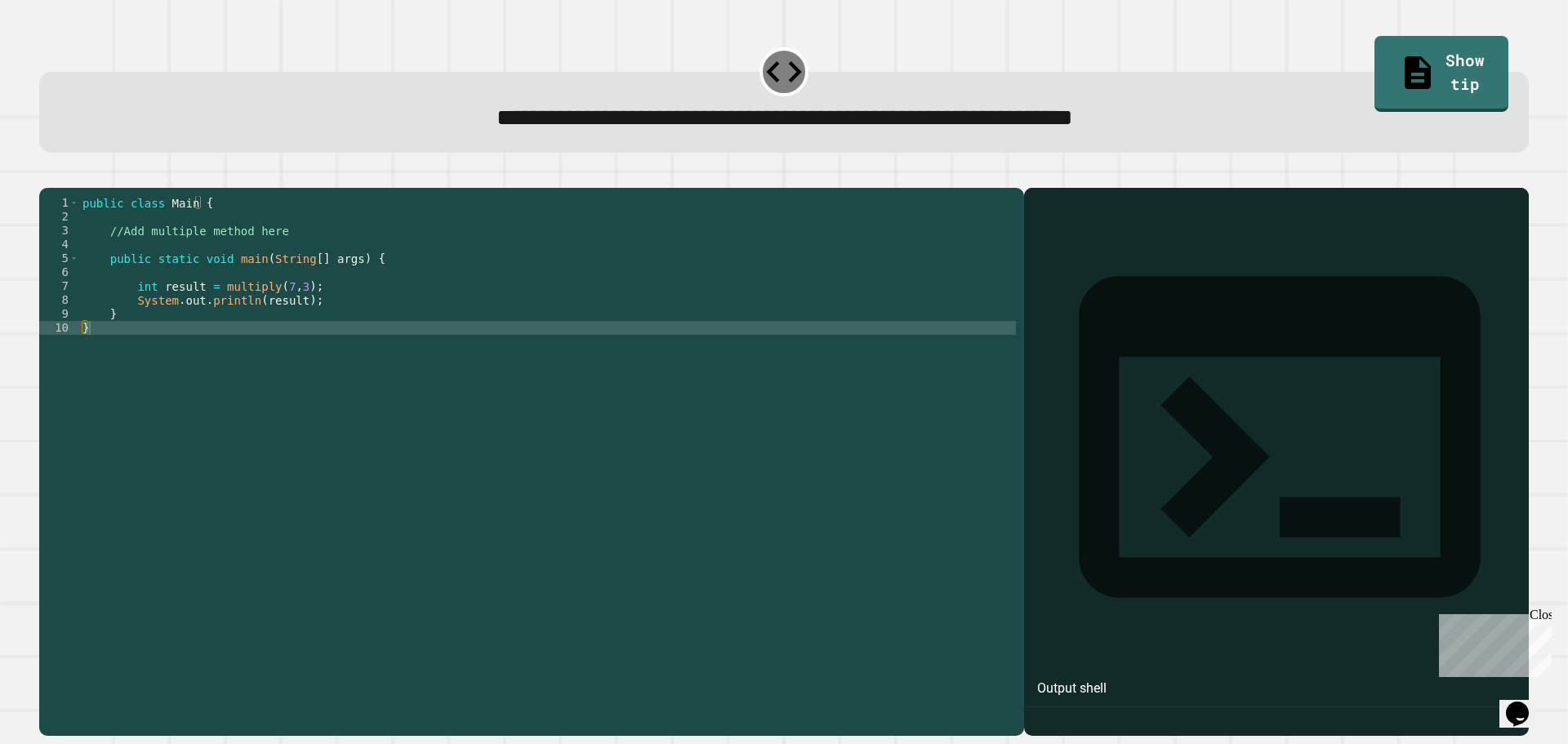
click at [326, 312] on div "public class Main { //Add multiple method here public static void main ( String…" at bounding box center [548, 446] width 937 height 500
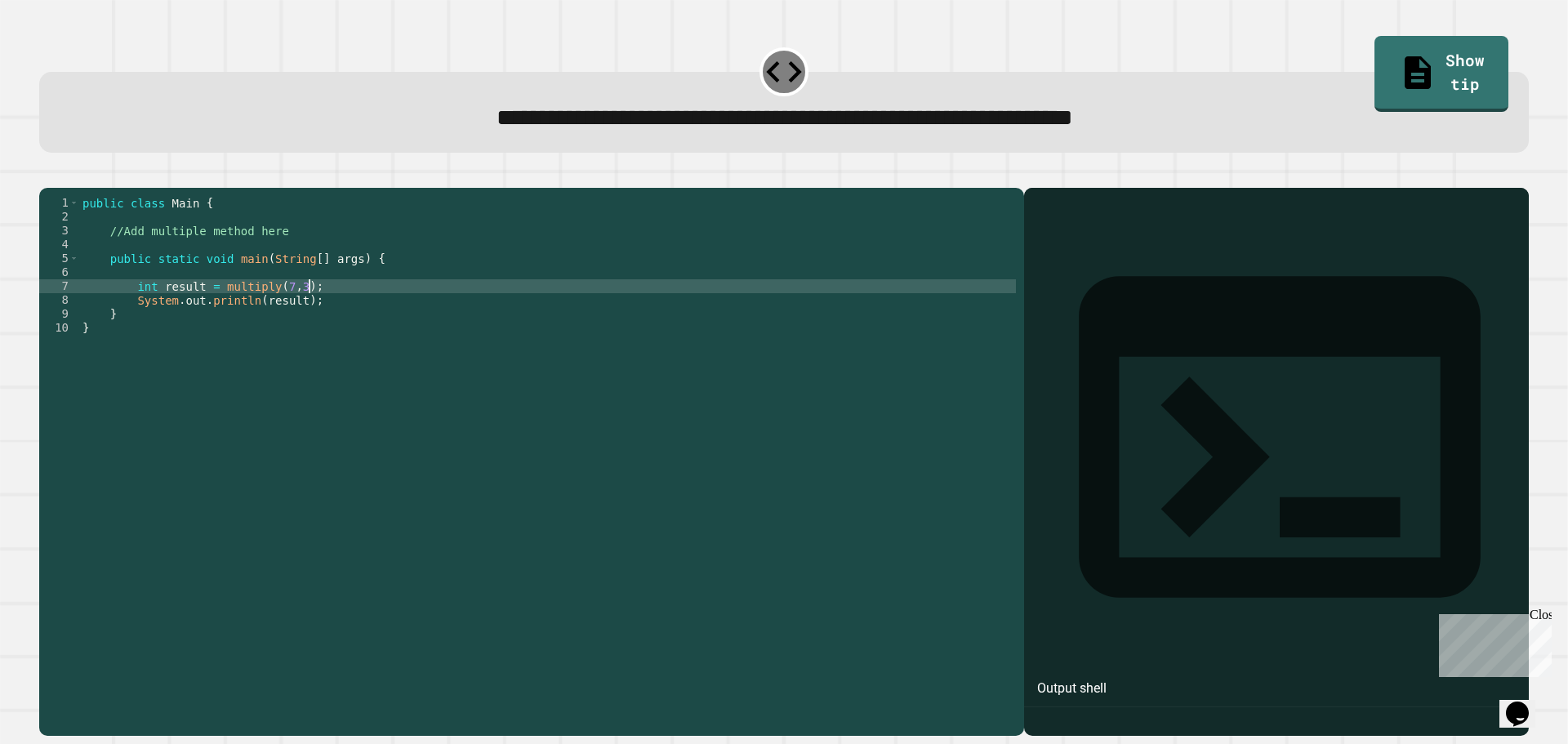
click at [214, 266] on div "public class Main { //Add multiple method here public static void main ( String…" at bounding box center [548, 446] width 937 height 500
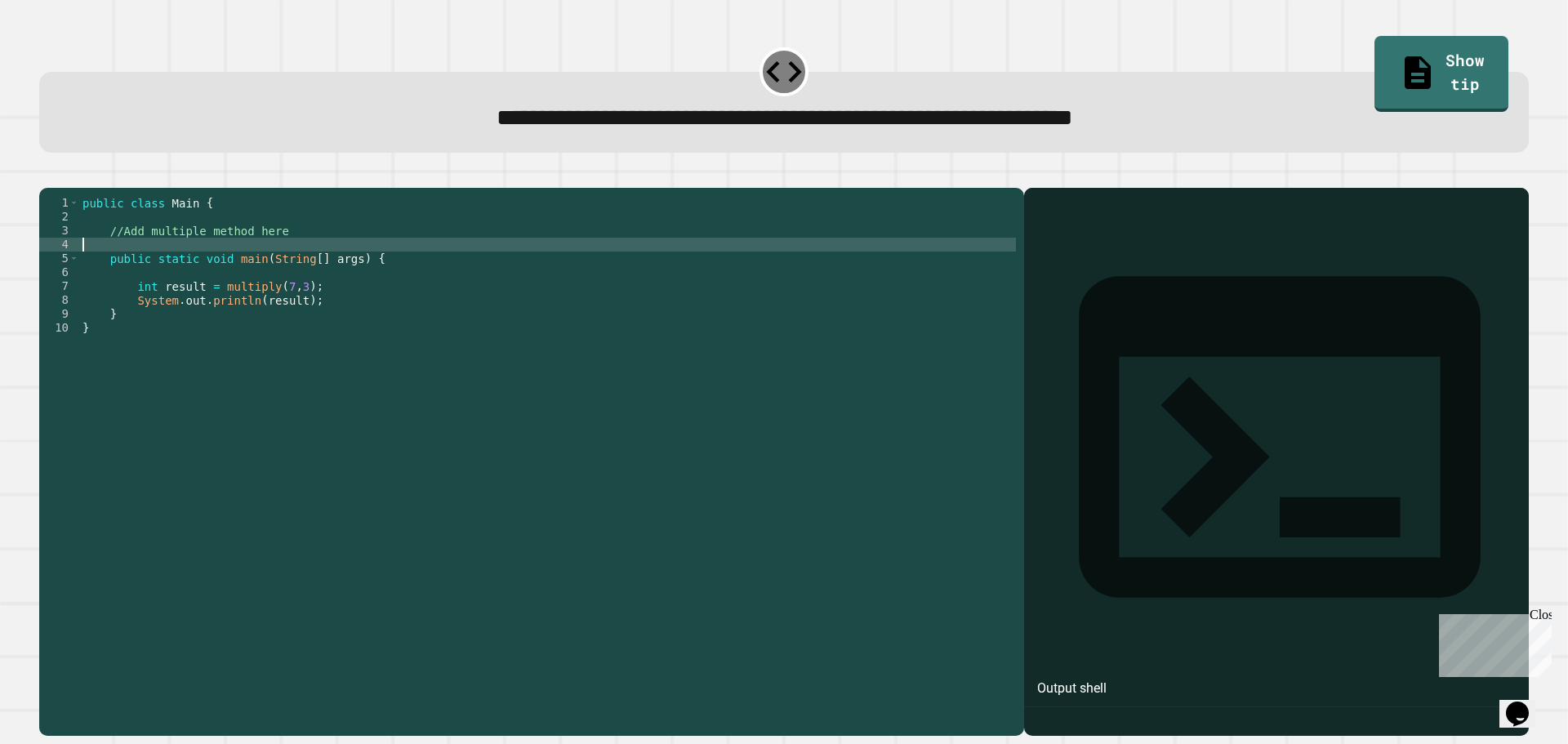
click at [294, 253] on div "public class Main { //Add multiple method here public static void main ( String…" at bounding box center [548, 446] width 937 height 500
type textarea "**********"
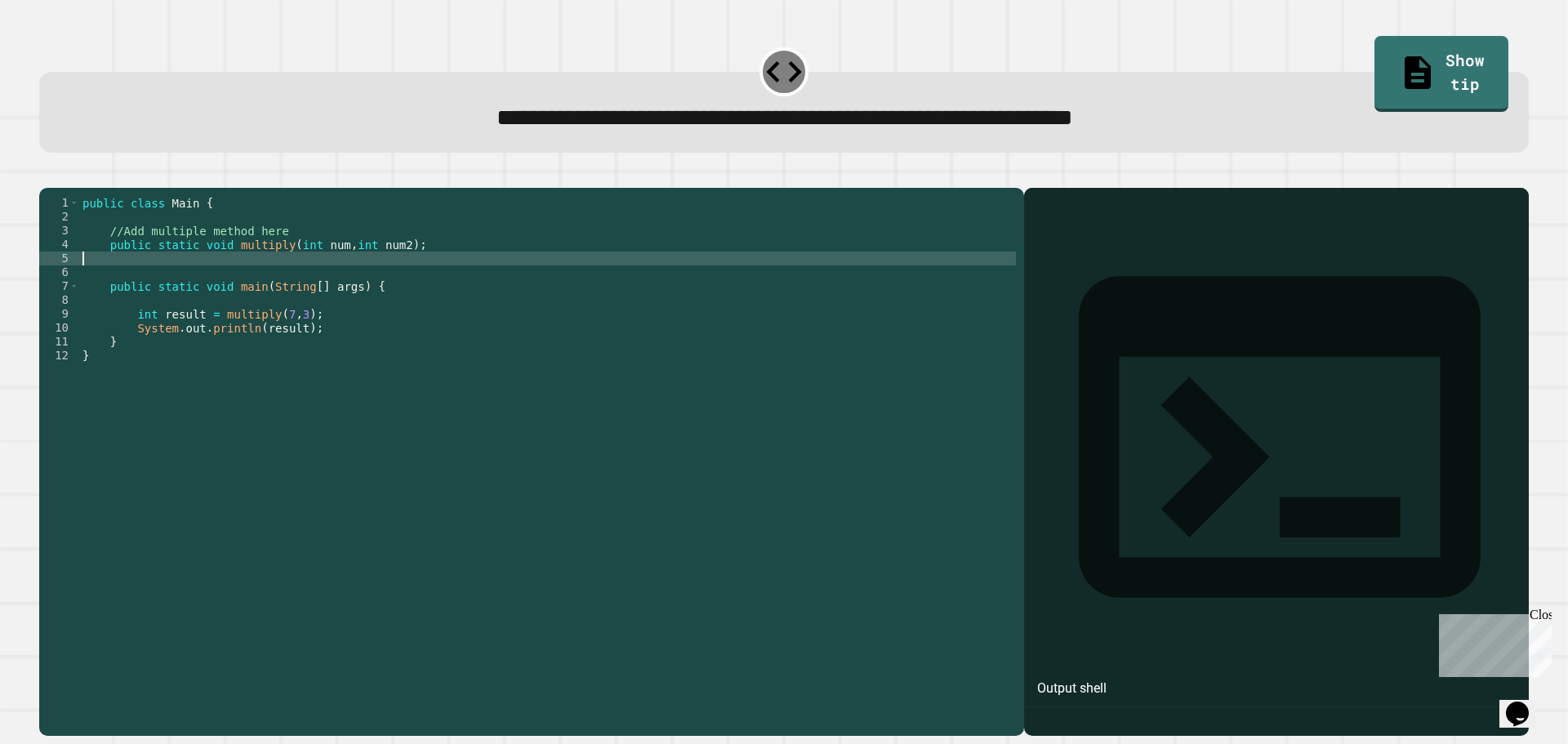
scroll to position [0, 0]
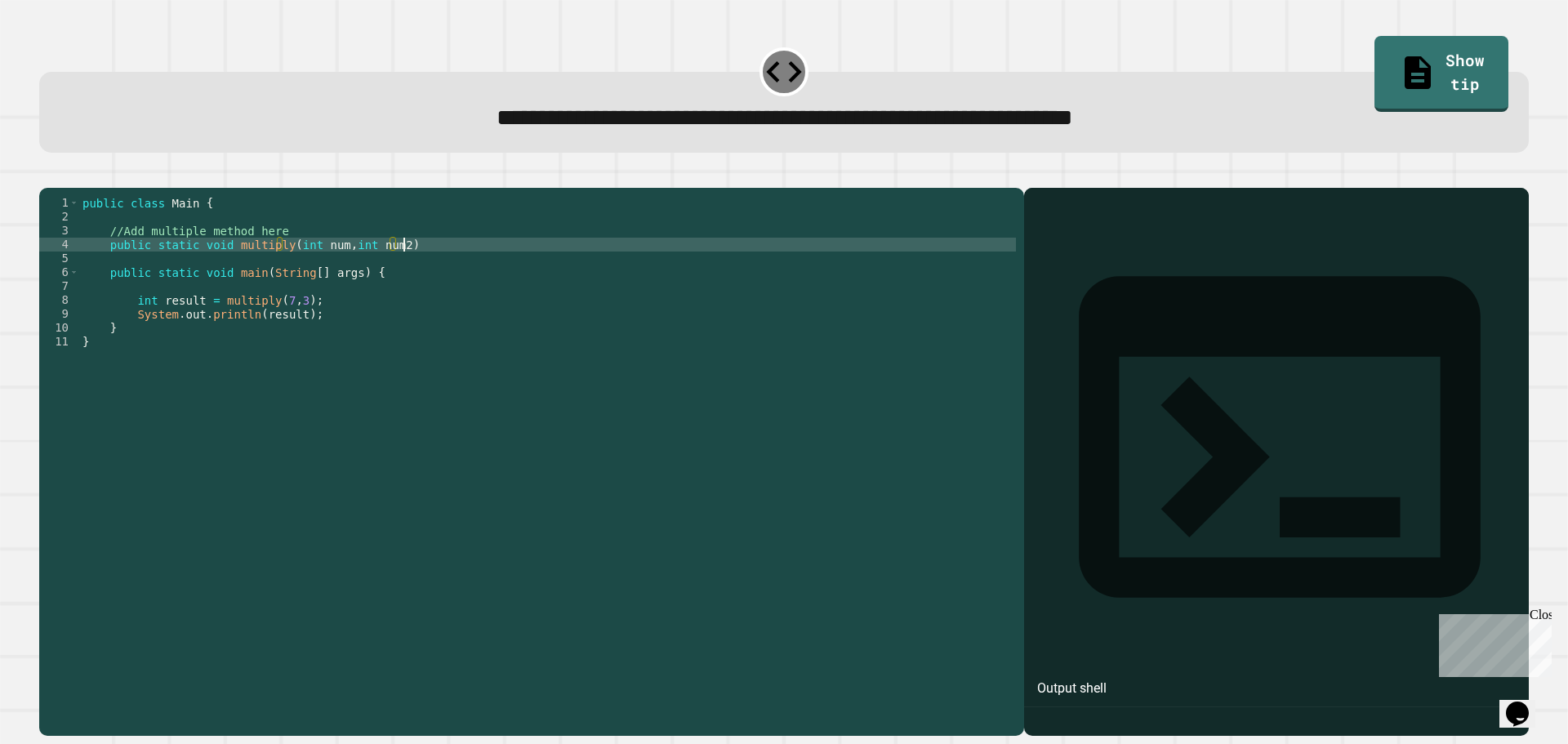
type textarea "**********"
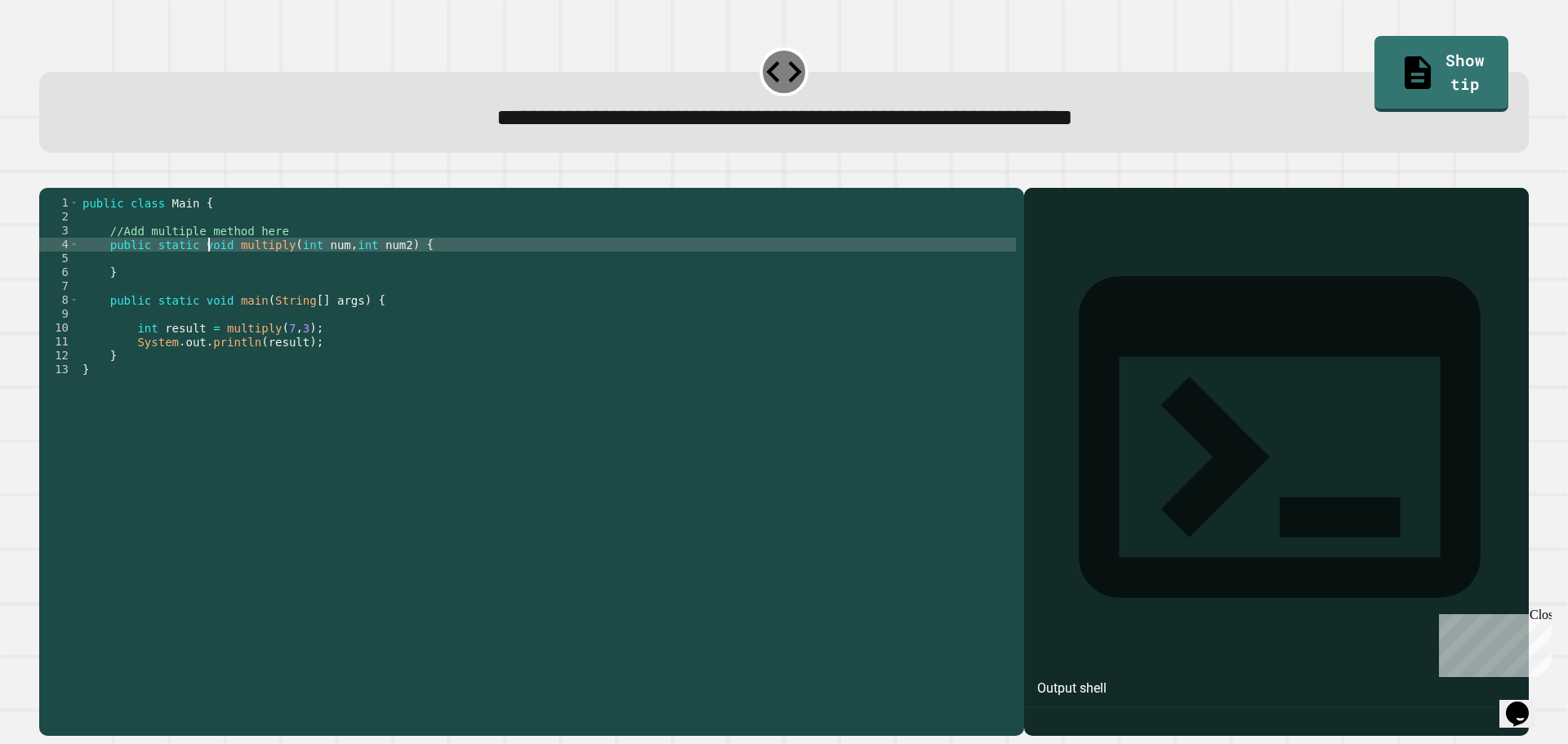
click at [206, 266] on div "public class Main { //Add multiple method here public static void multiply ( in…" at bounding box center [548, 446] width 937 height 500
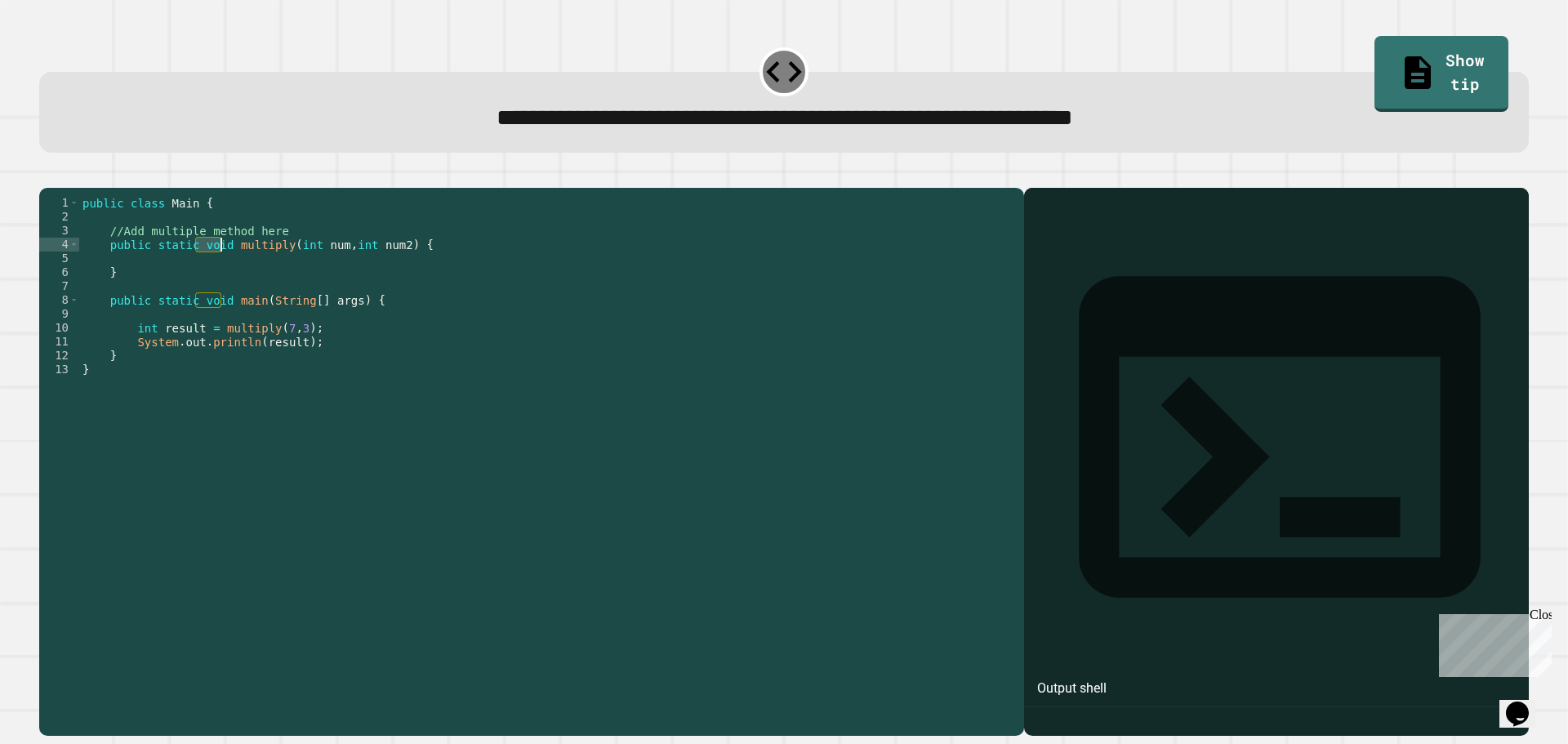
scroll to position [0, 9]
type textarea "**********"
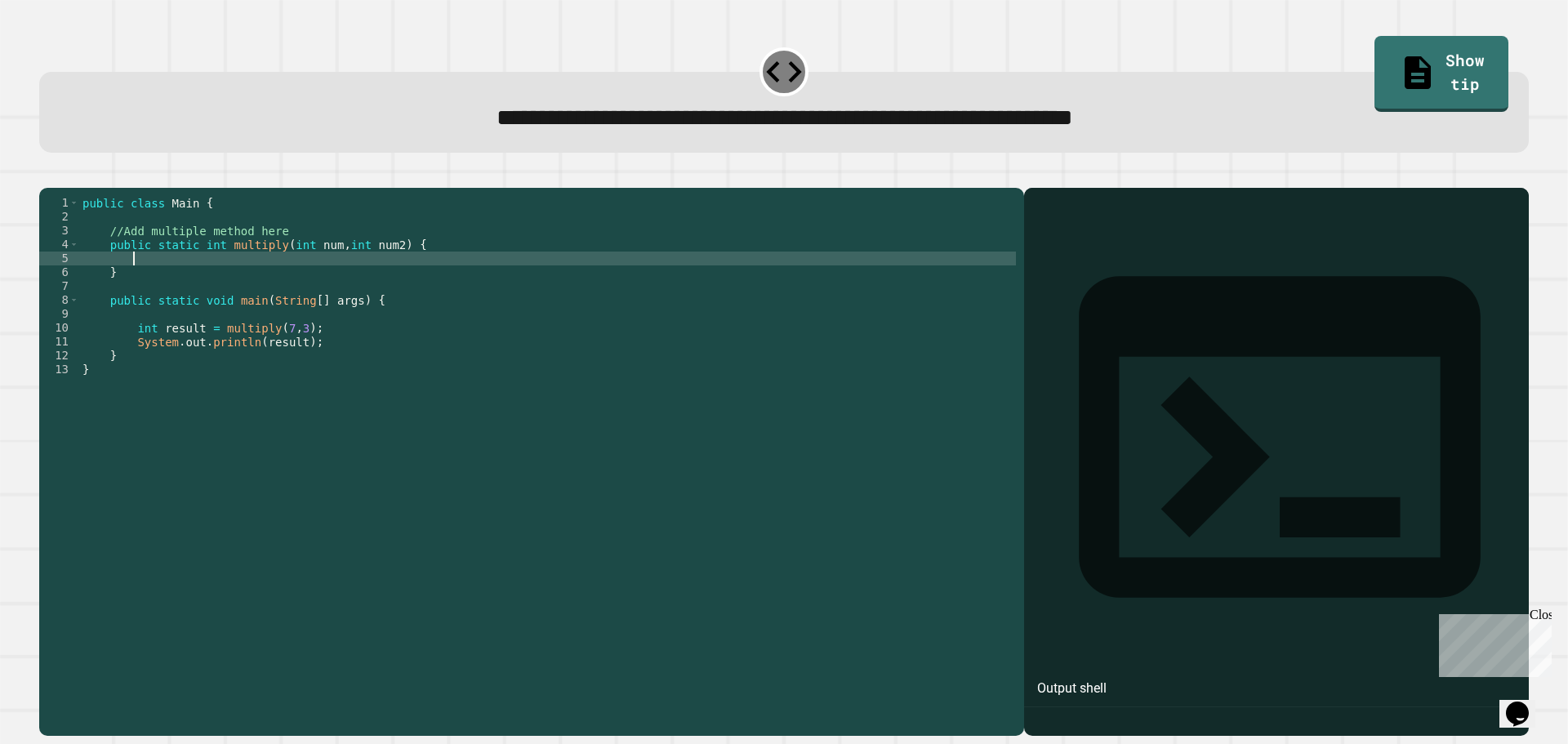
click at [218, 278] on div "public class Main { //Add multiple method here public static int multiply ( int…" at bounding box center [548, 446] width 937 height 500
type textarea "**********"
click at [48, 175] on icon "button" at bounding box center [48, 175] width 0 height 0
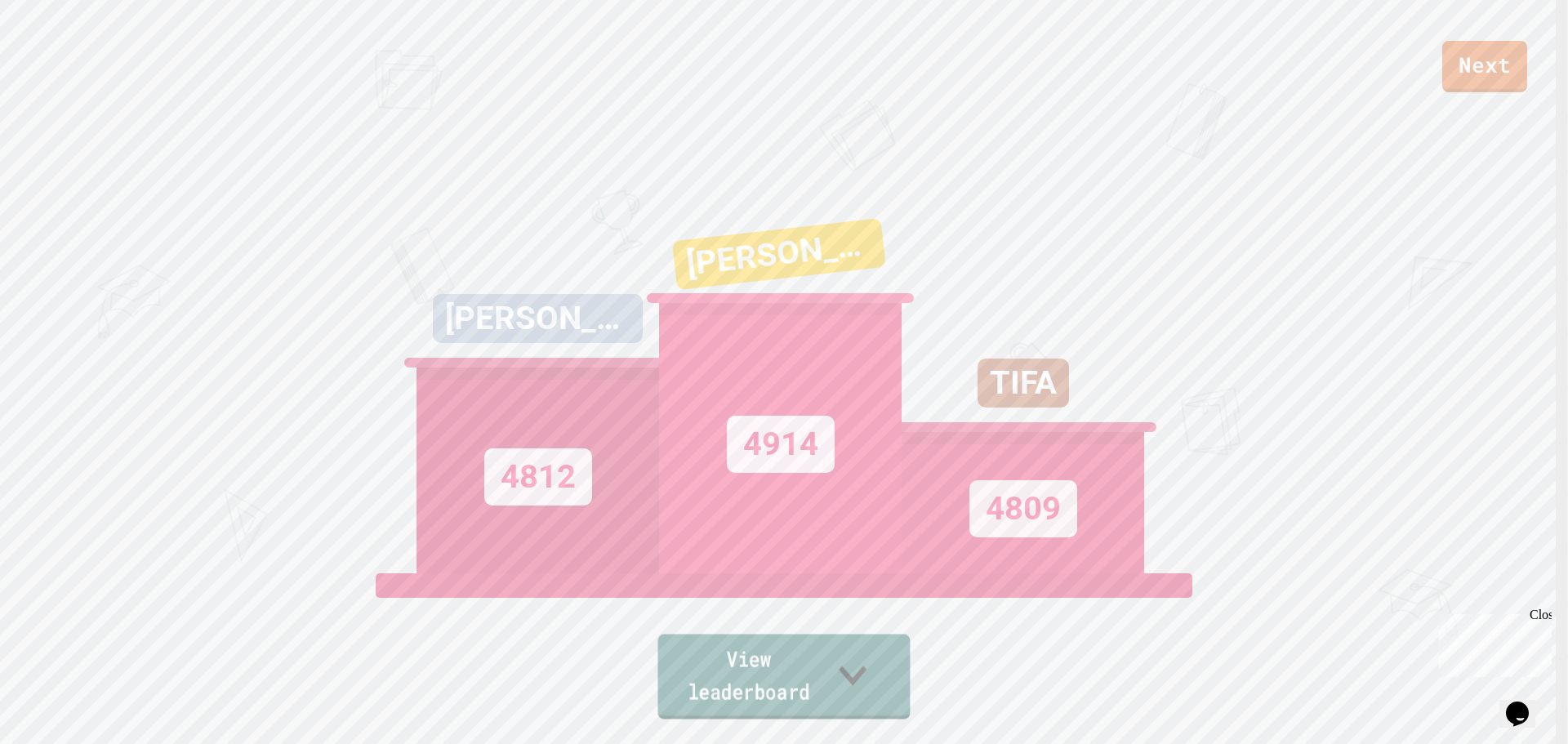
click at [803, 682] on link "View leaderboard" at bounding box center [784, 677] width 252 height 85
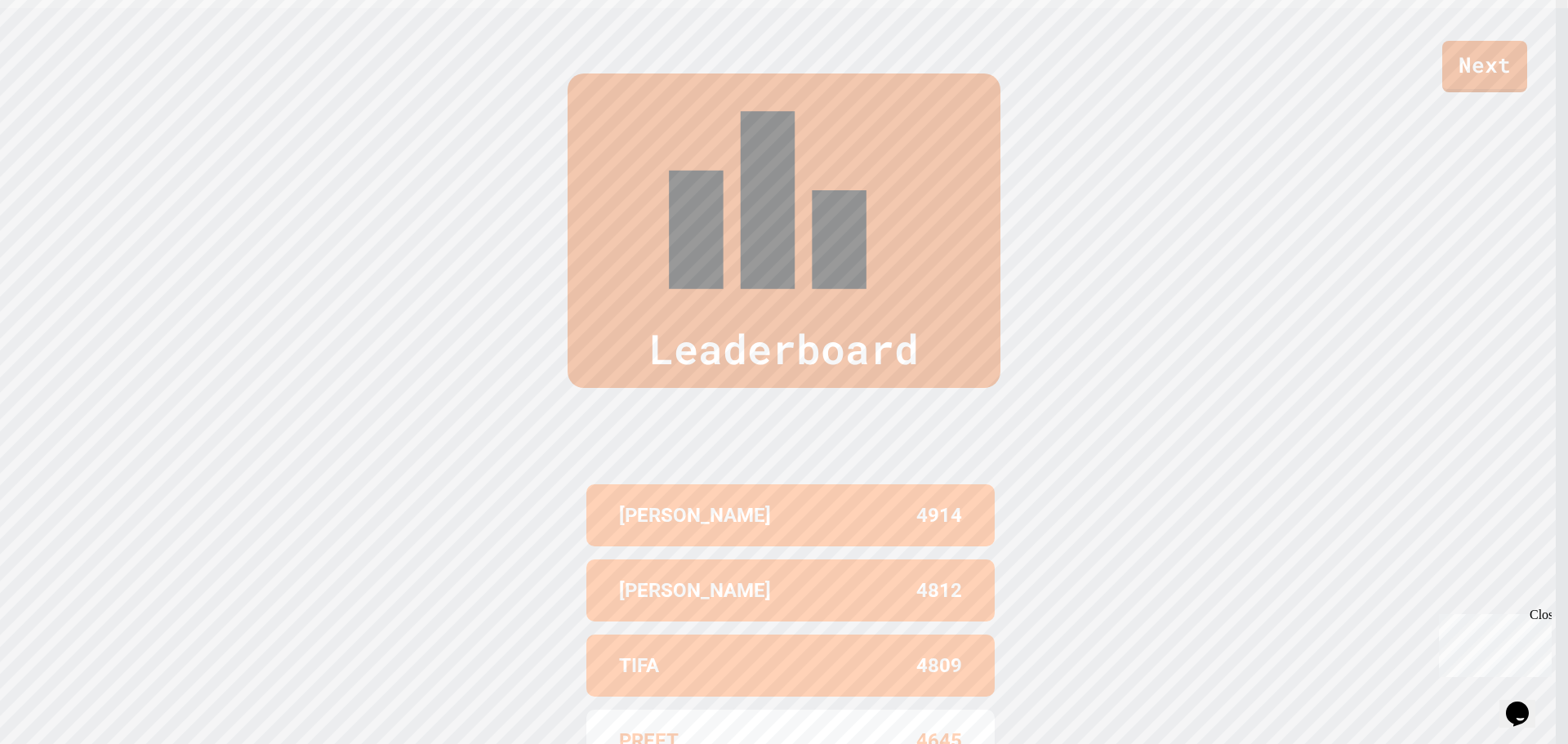
scroll to position [738, 0]
drag, startPoint x: 914, startPoint y: 533, endPoint x: 962, endPoint y: 531, distance: 48.0
click at [962, 707] on div "PREET 4645" at bounding box center [791, 738] width 408 height 62
click at [1497, 85] on link "Next" at bounding box center [1485, 66] width 86 height 54
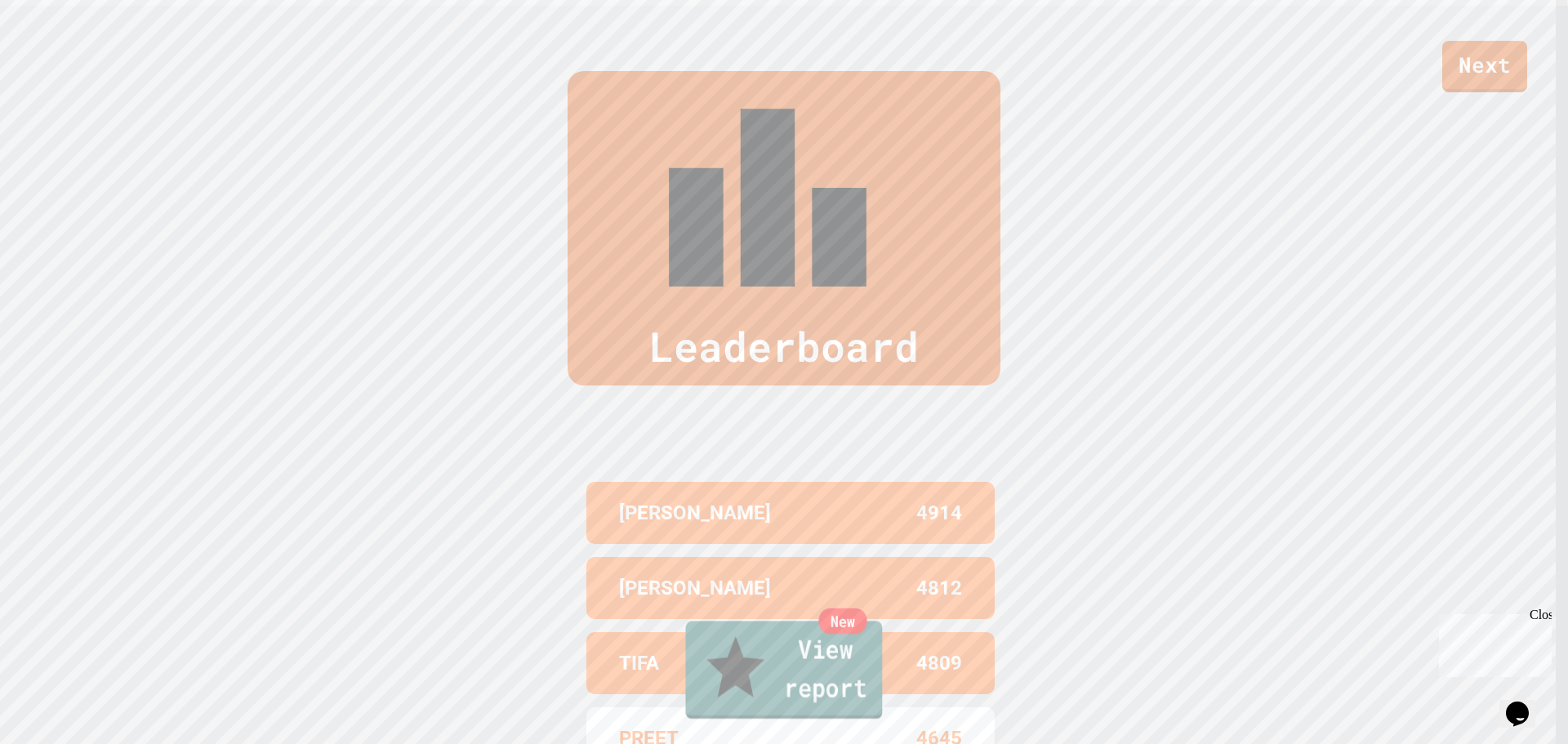
click at [843, 695] on link "New View report" at bounding box center [784, 671] width 197 height 98
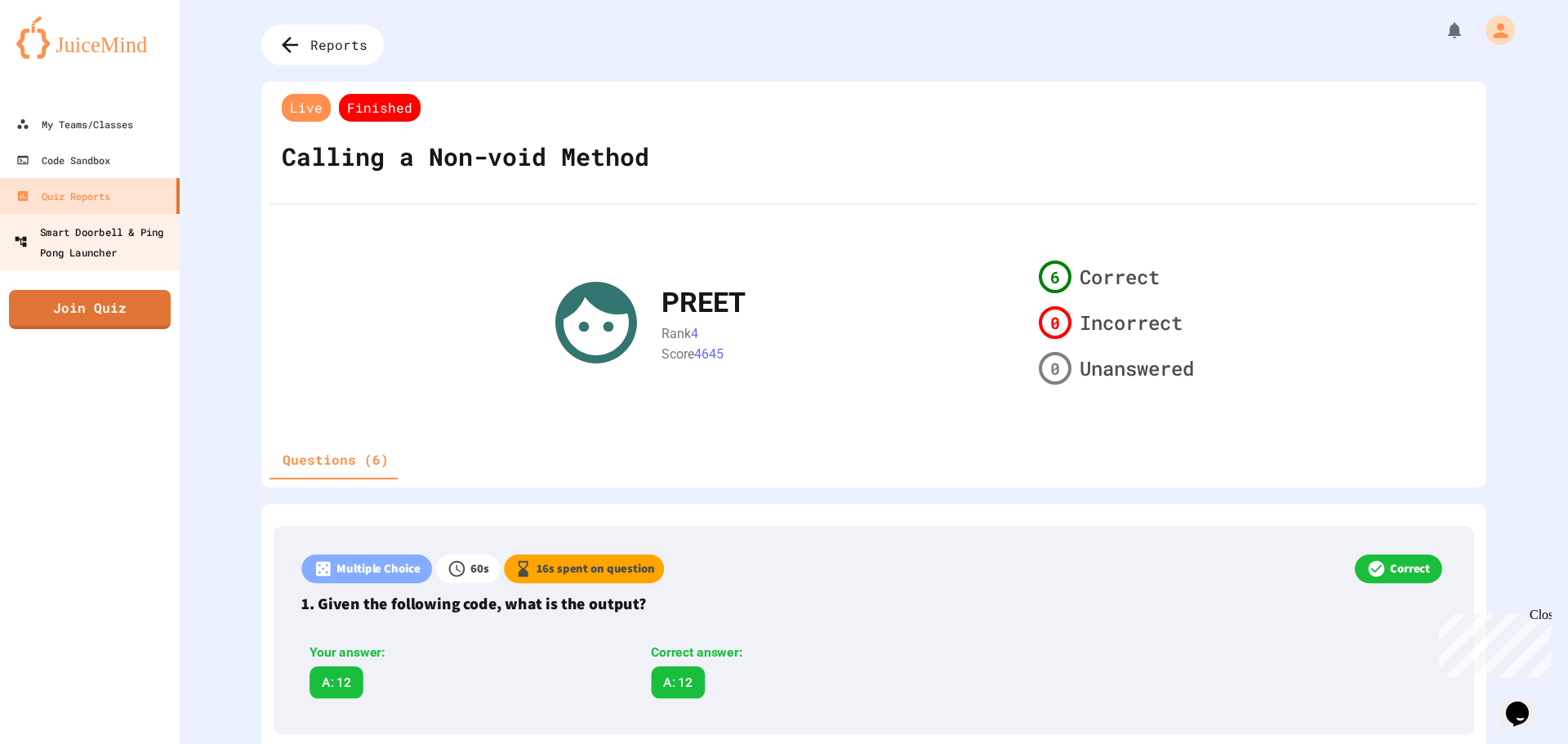
click at [136, 248] on div "Smart Doorbell & Ping Pong Launcher" at bounding box center [95, 241] width 162 height 40
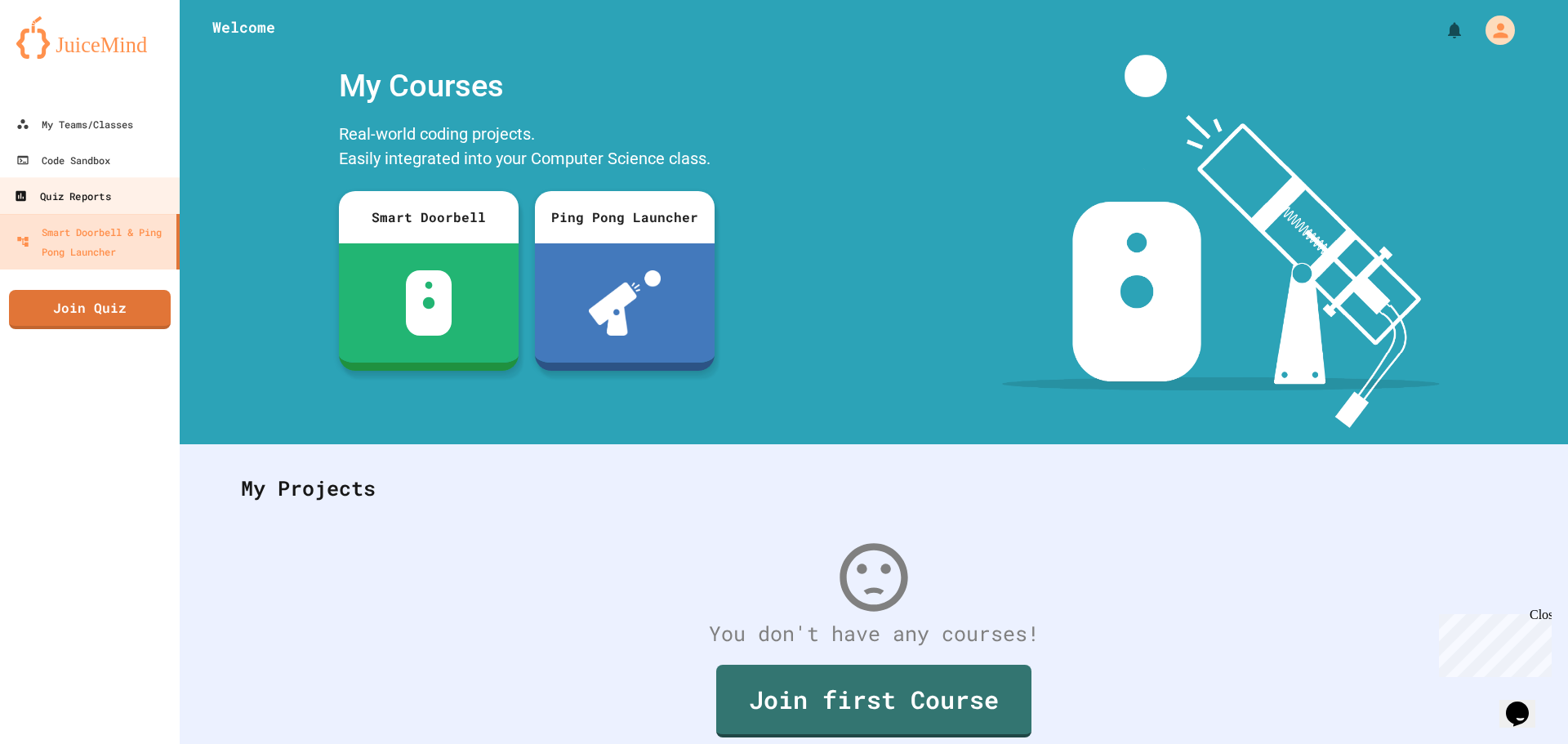
click at [136, 200] on link "Quiz Reports" at bounding box center [90, 195] width 185 height 37
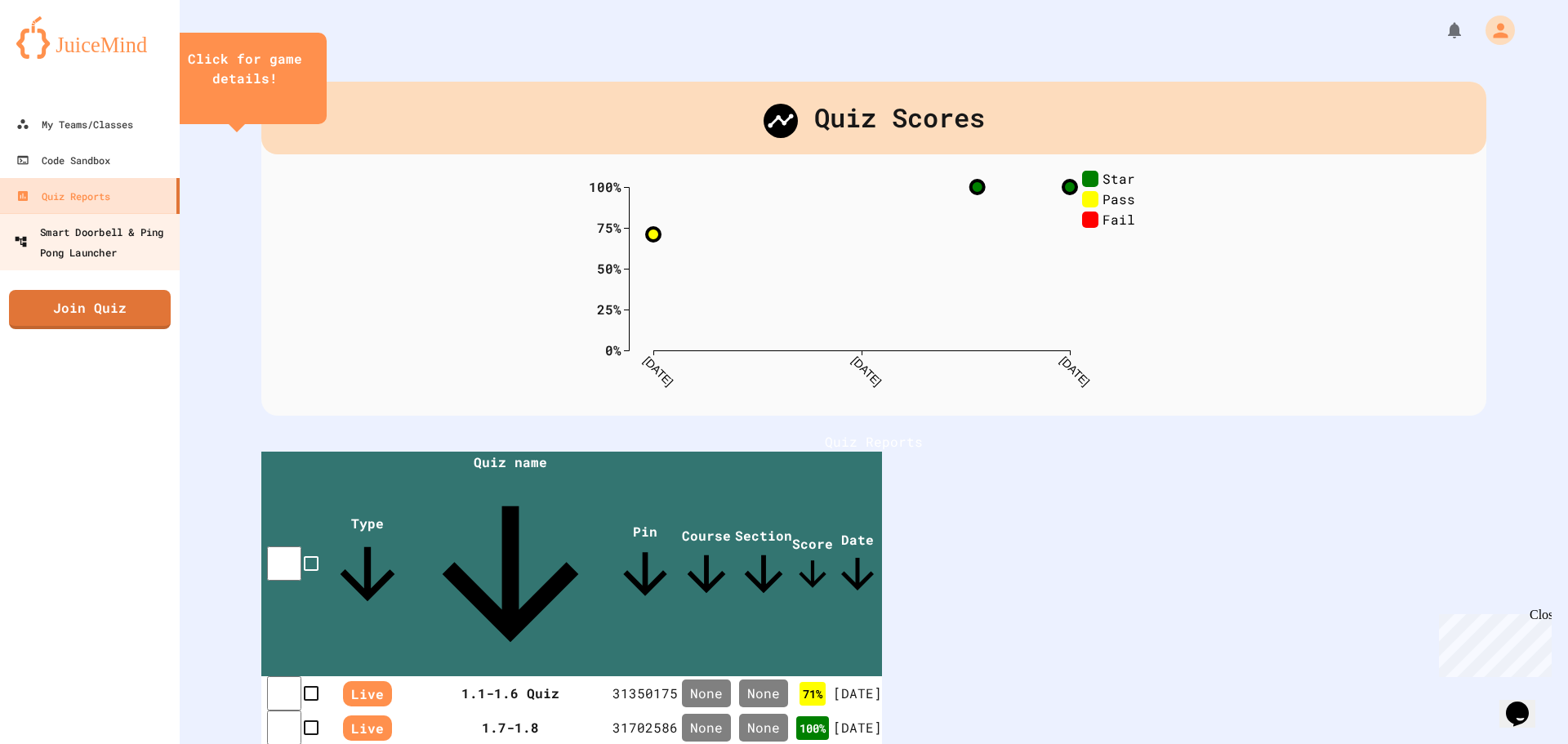
click at [131, 235] on div "Smart Doorbell & Ping Pong Launcher" at bounding box center [95, 241] width 162 height 40
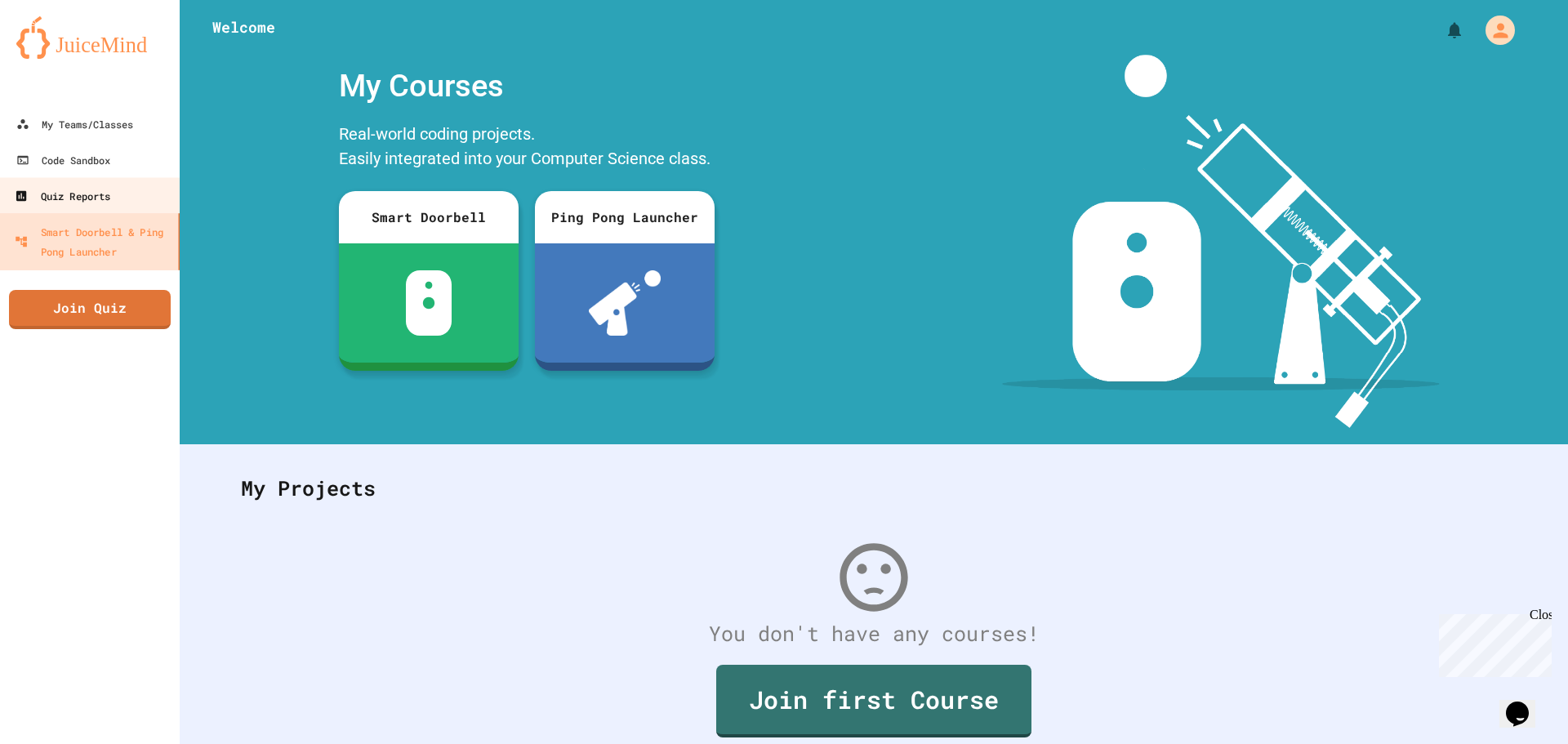
click at [127, 195] on link "Quiz Reports" at bounding box center [89, 195] width 184 height 37
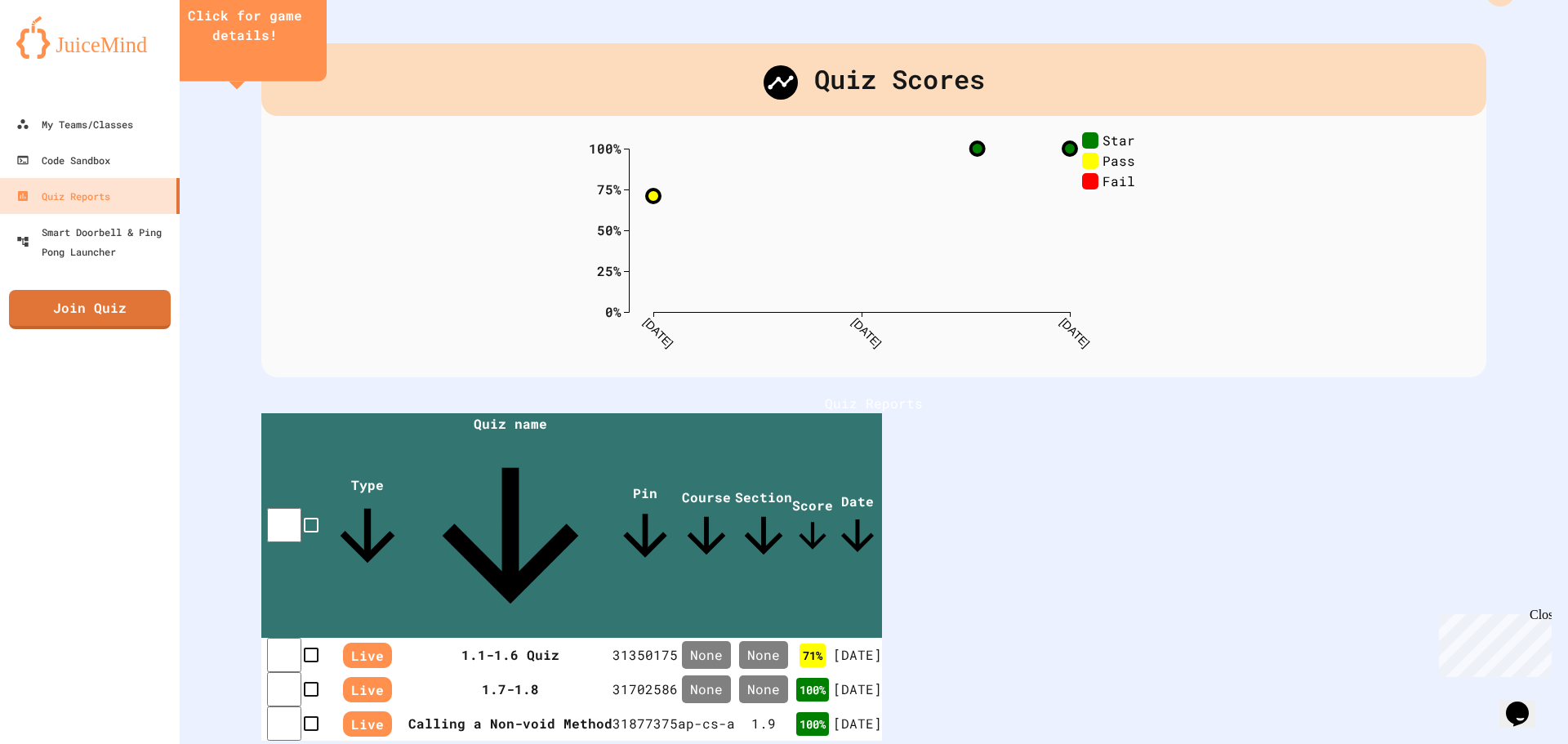
scroll to position [50, 0]
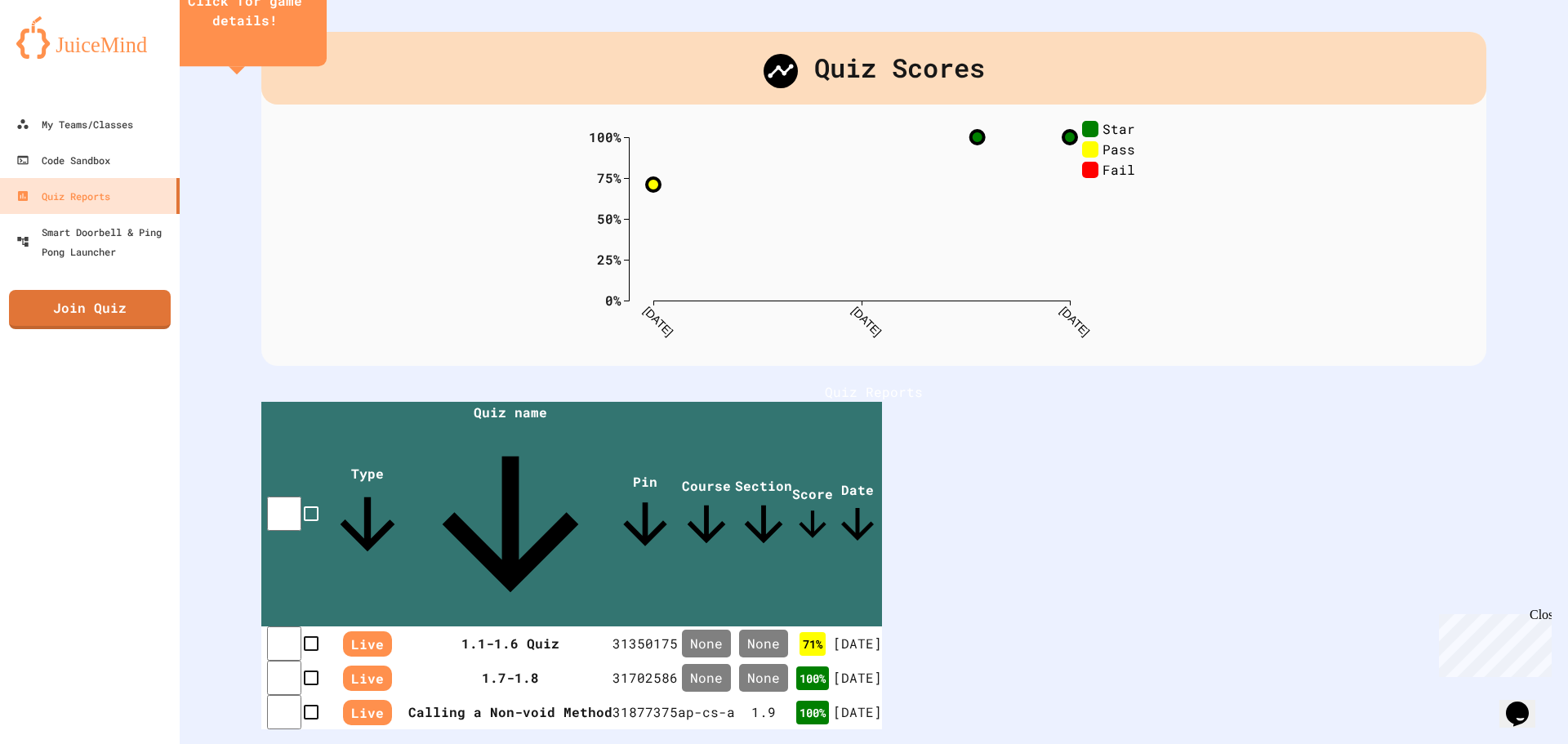
click at [245, 41] on icon "close" at bounding box center [245, 41] width 0 height 0
